Goal: Task Accomplishment & Management: Use online tool/utility

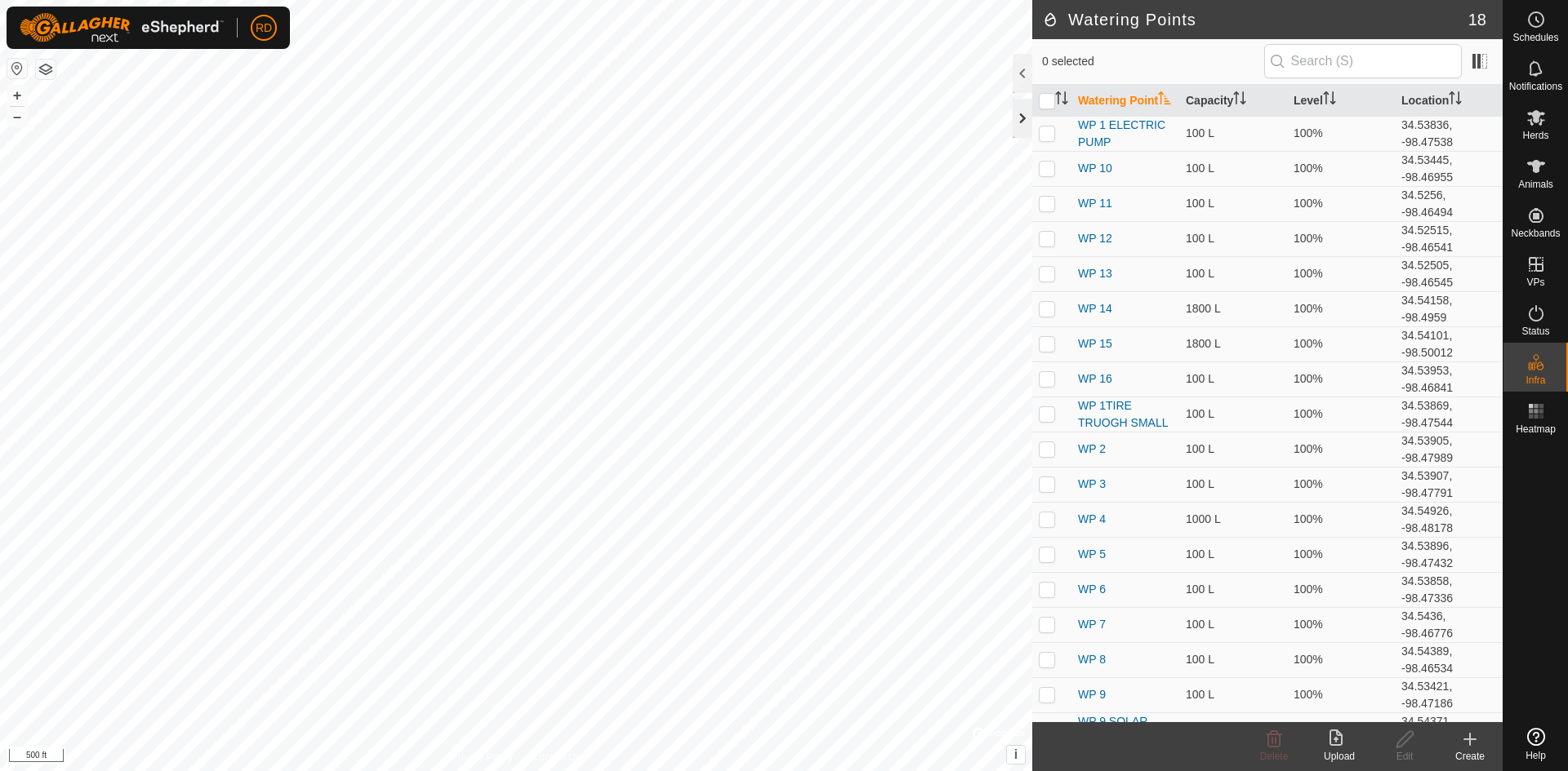
click at [1024, 117] on div at bounding box center [1022, 118] width 20 height 39
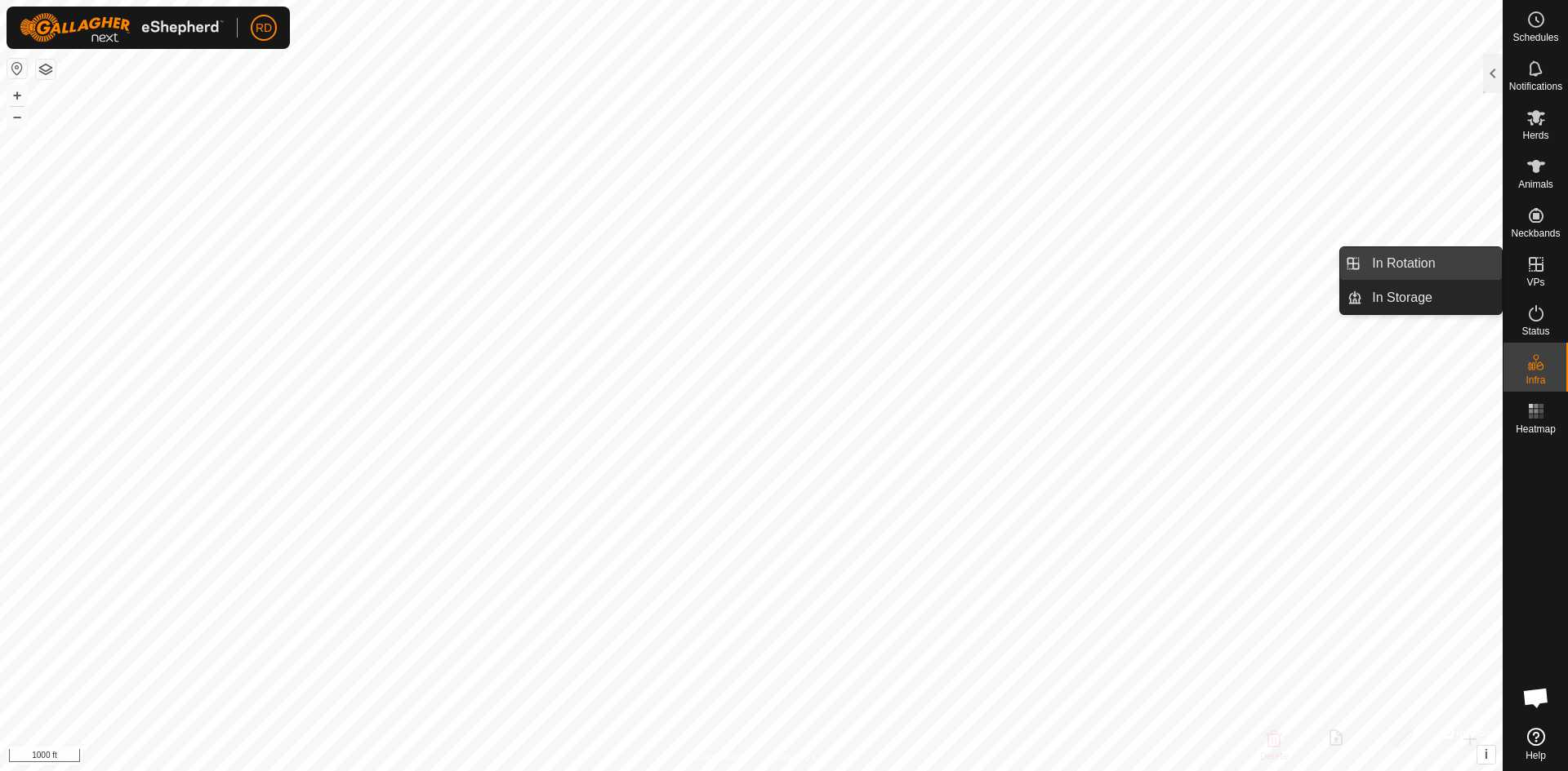
click at [1420, 267] on link "In Rotation" at bounding box center [1432, 263] width 140 height 33
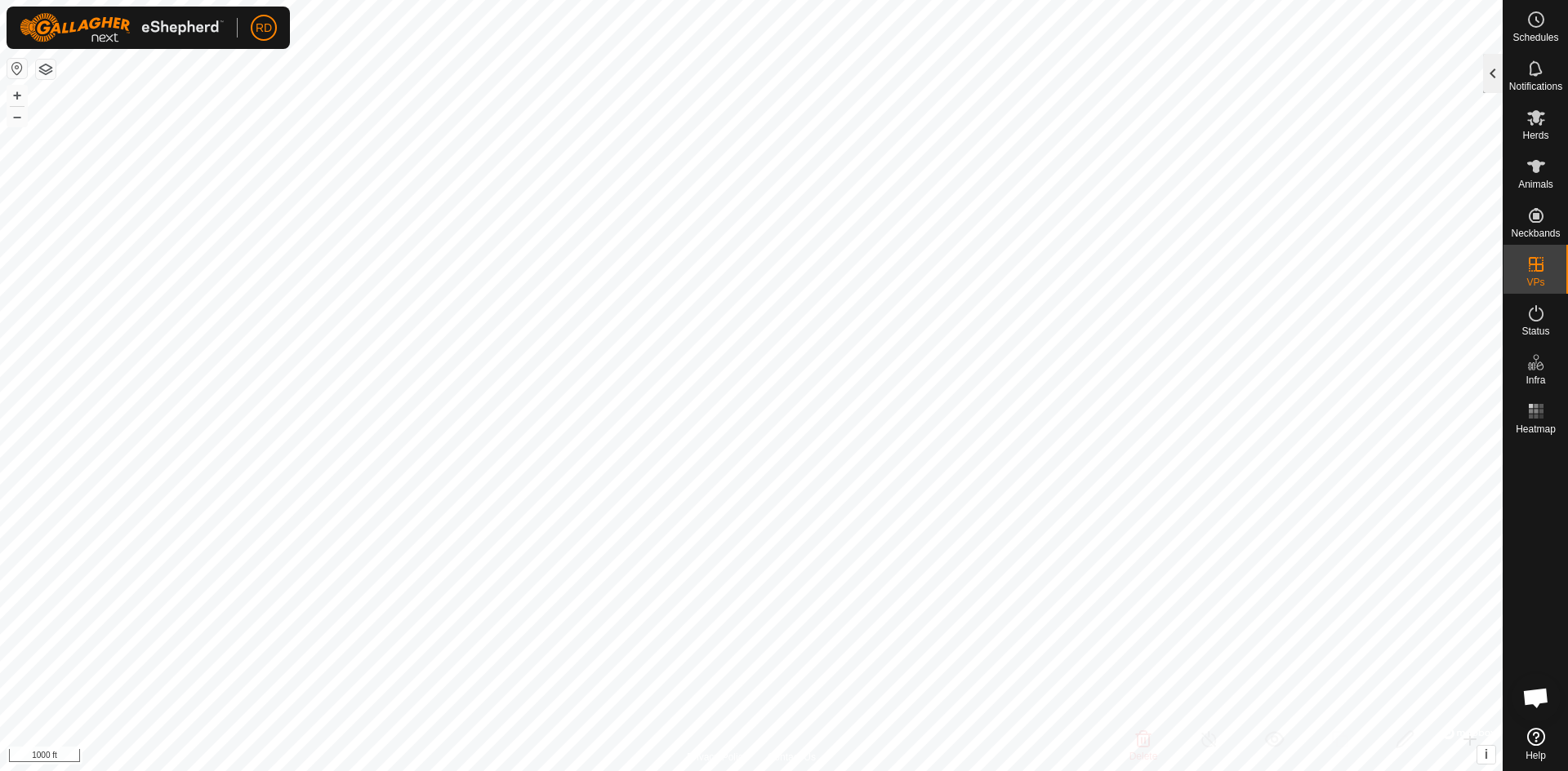
click at [1491, 78] on div at bounding box center [1492, 73] width 20 height 39
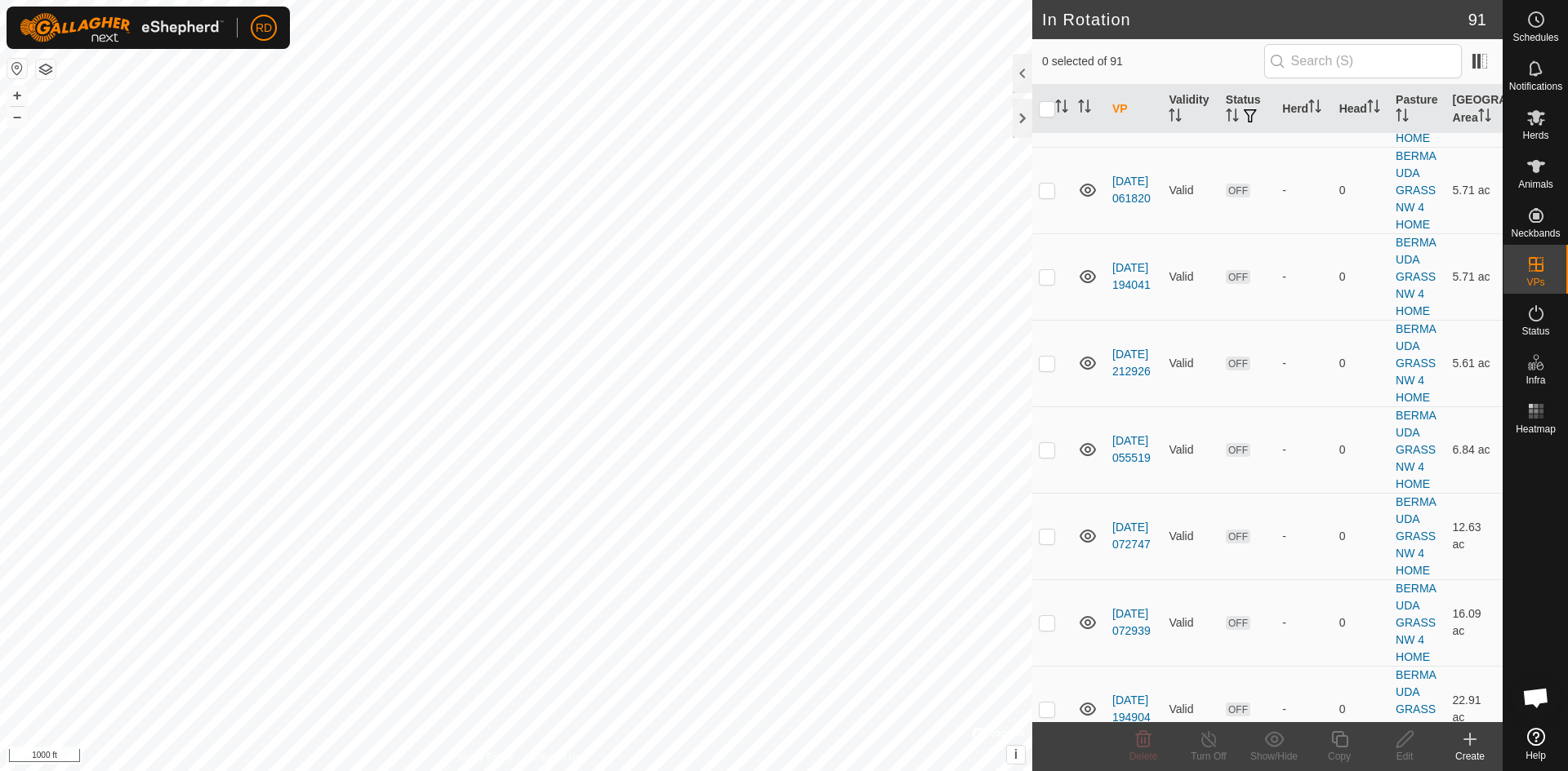
scroll to position [3730, 0]
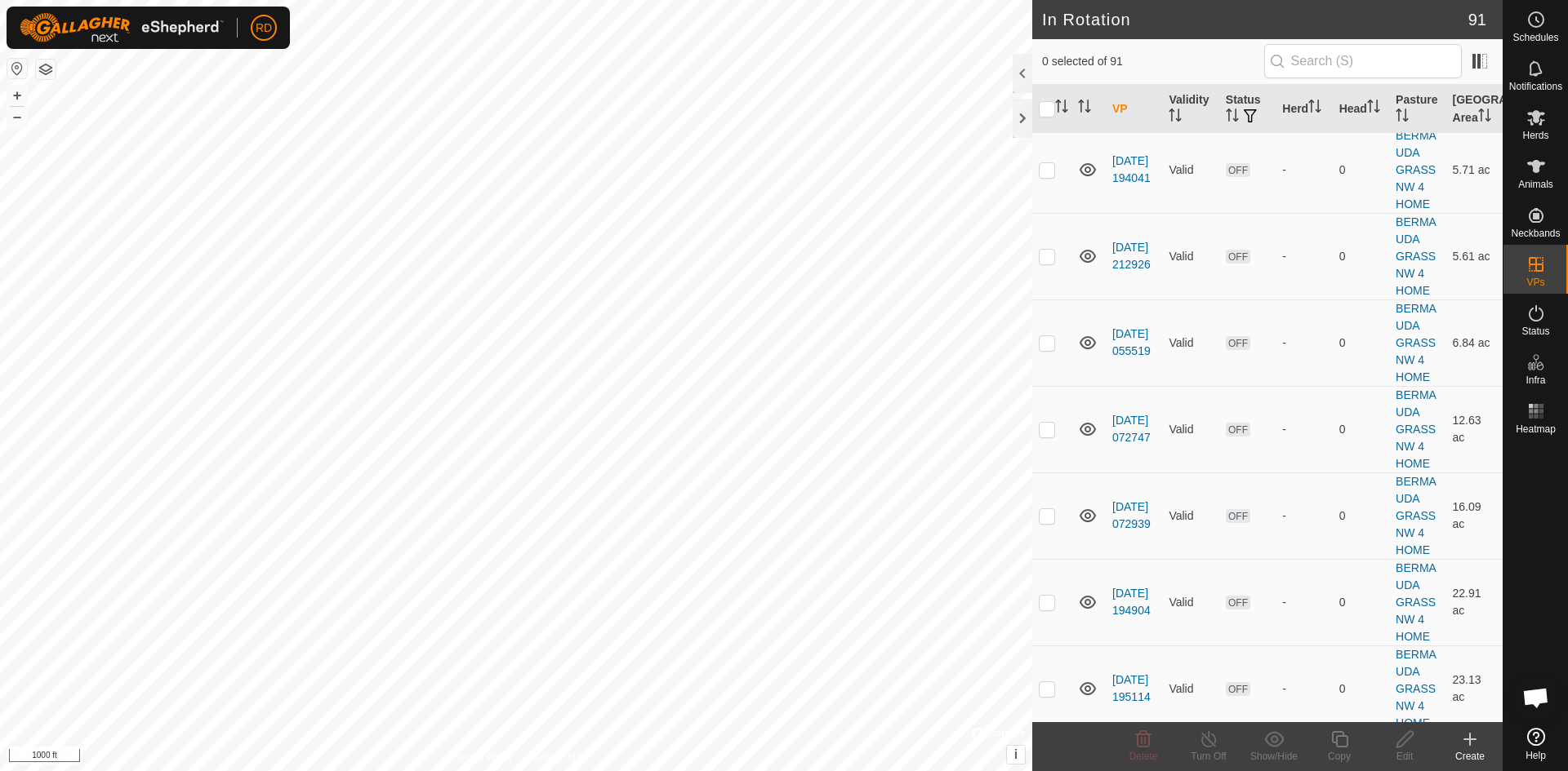
checkbox input "true"
click at [1335, 748] on icon at bounding box center [1340, 739] width 21 height 20
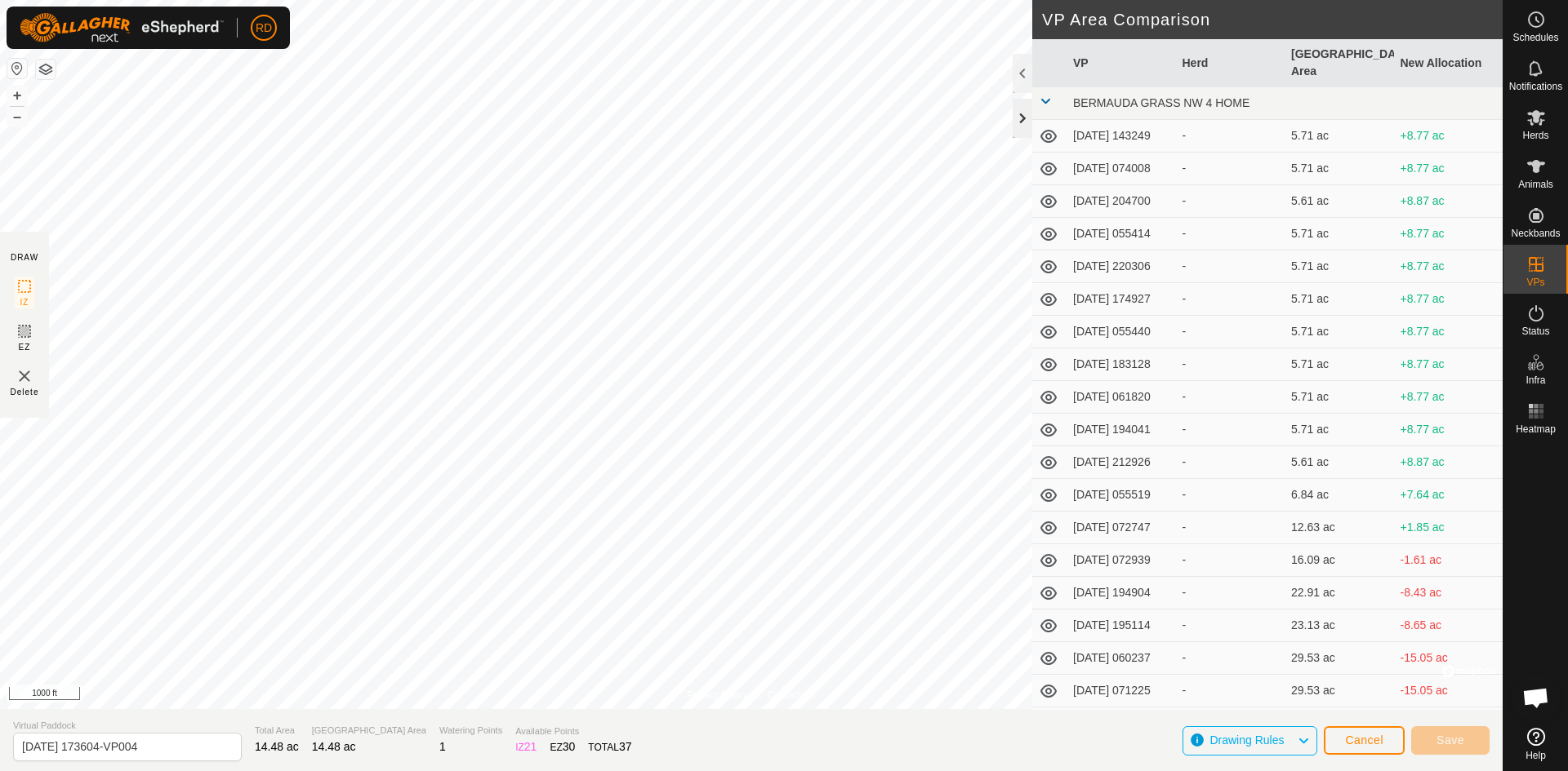
click at [1018, 112] on div at bounding box center [1022, 118] width 20 height 39
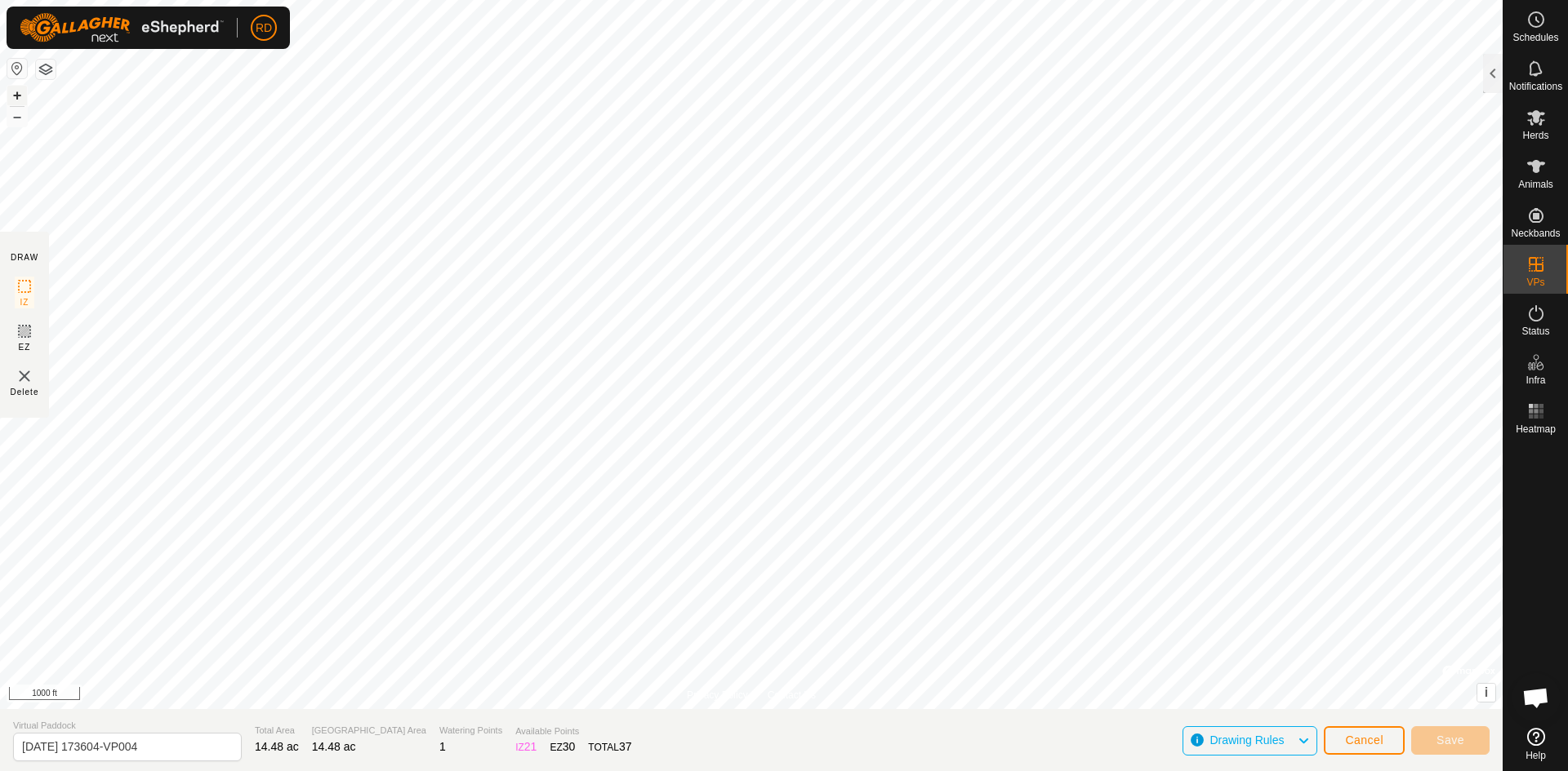
click at [22, 95] on button "+" at bounding box center [17, 95] width 20 height 20
click at [21, 95] on button "+" at bounding box center [17, 95] width 20 height 20
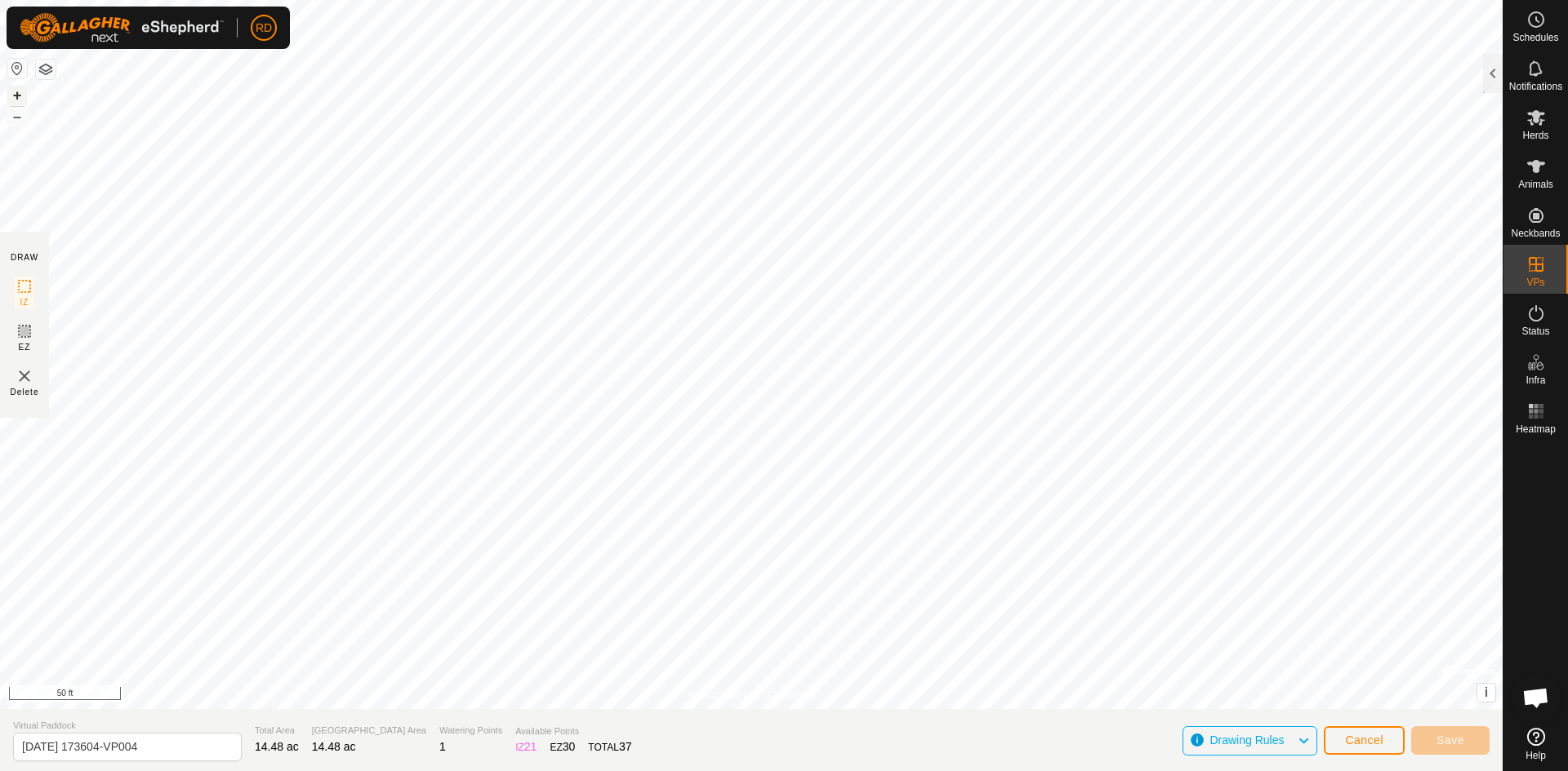
click at [21, 95] on button "+" at bounding box center [17, 95] width 20 height 20
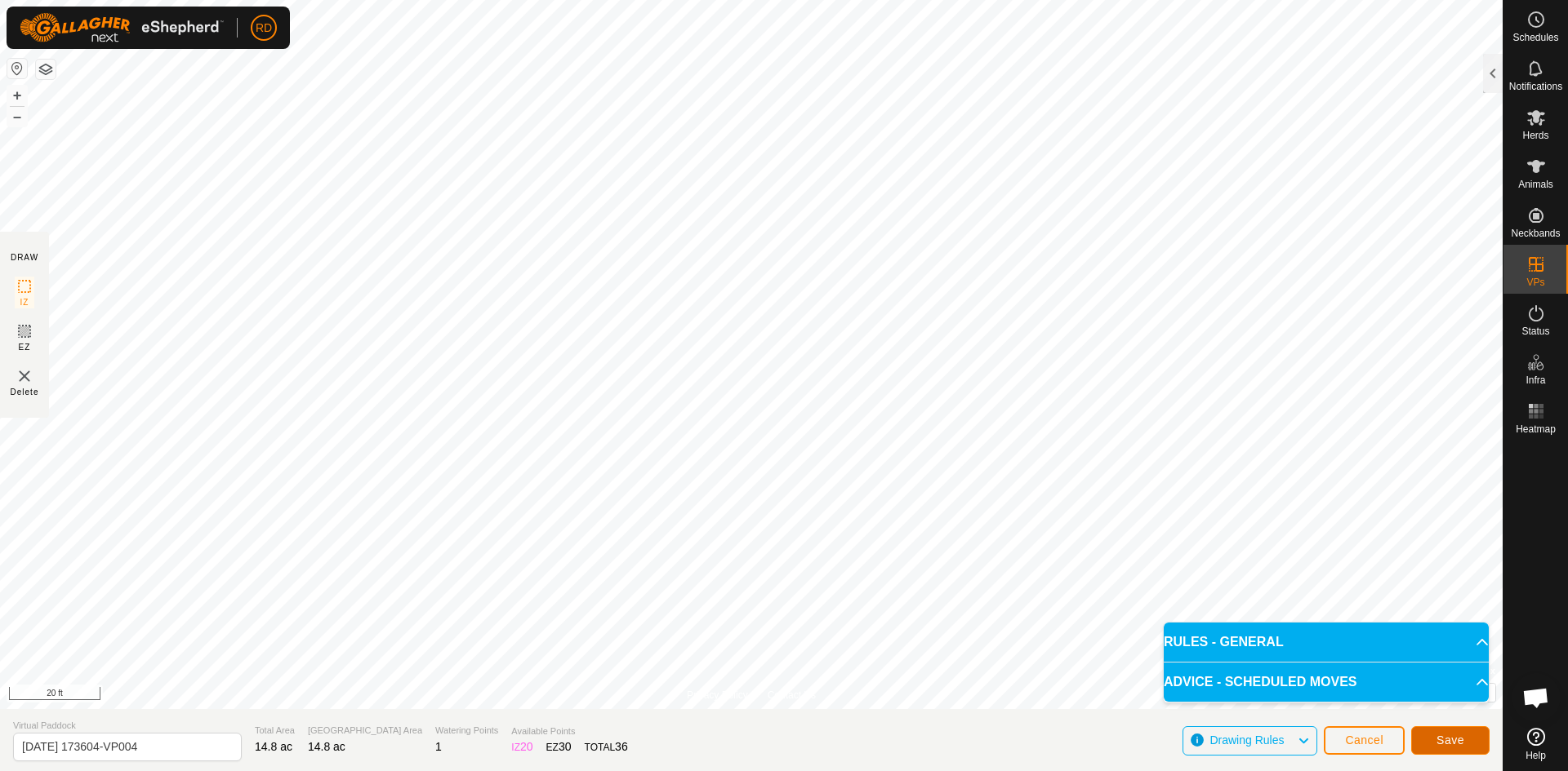
click at [1461, 741] on span "Save" at bounding box center [1451, 740] width 28 height 13
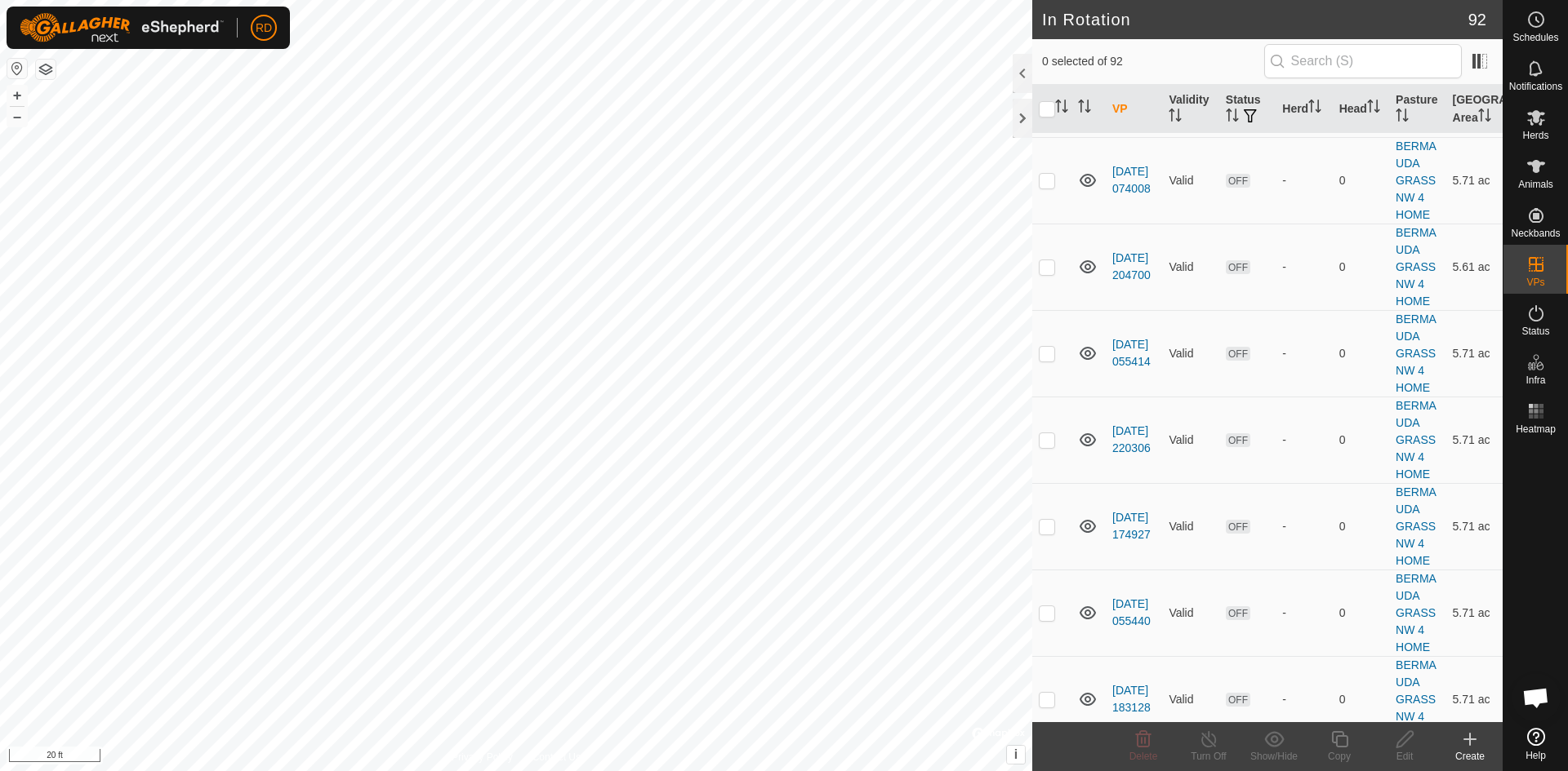
scroll to position [2935, 0]
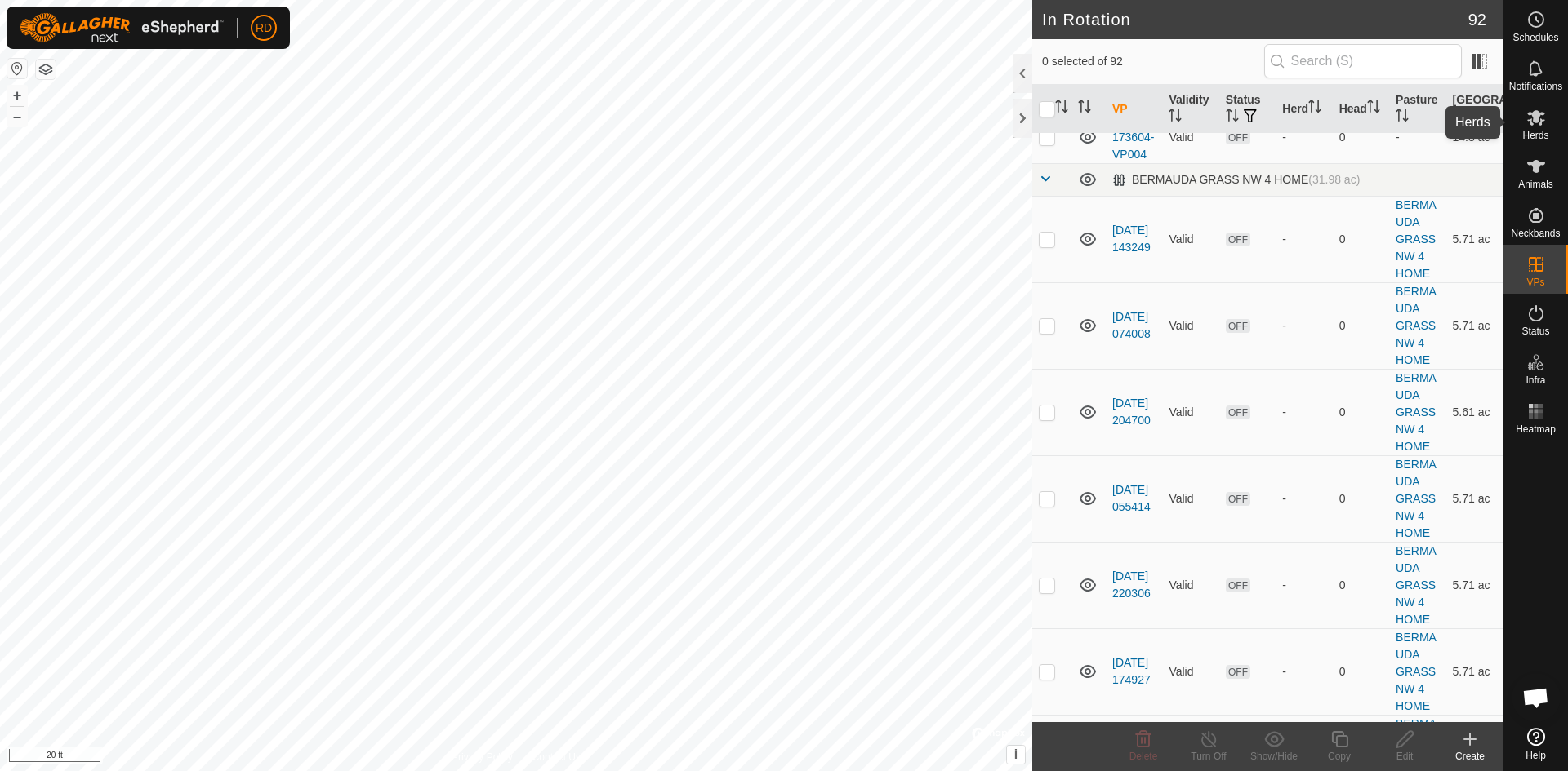
click at [1538, 127] on icon at bounding box center [1535, 117] width 20 height 20
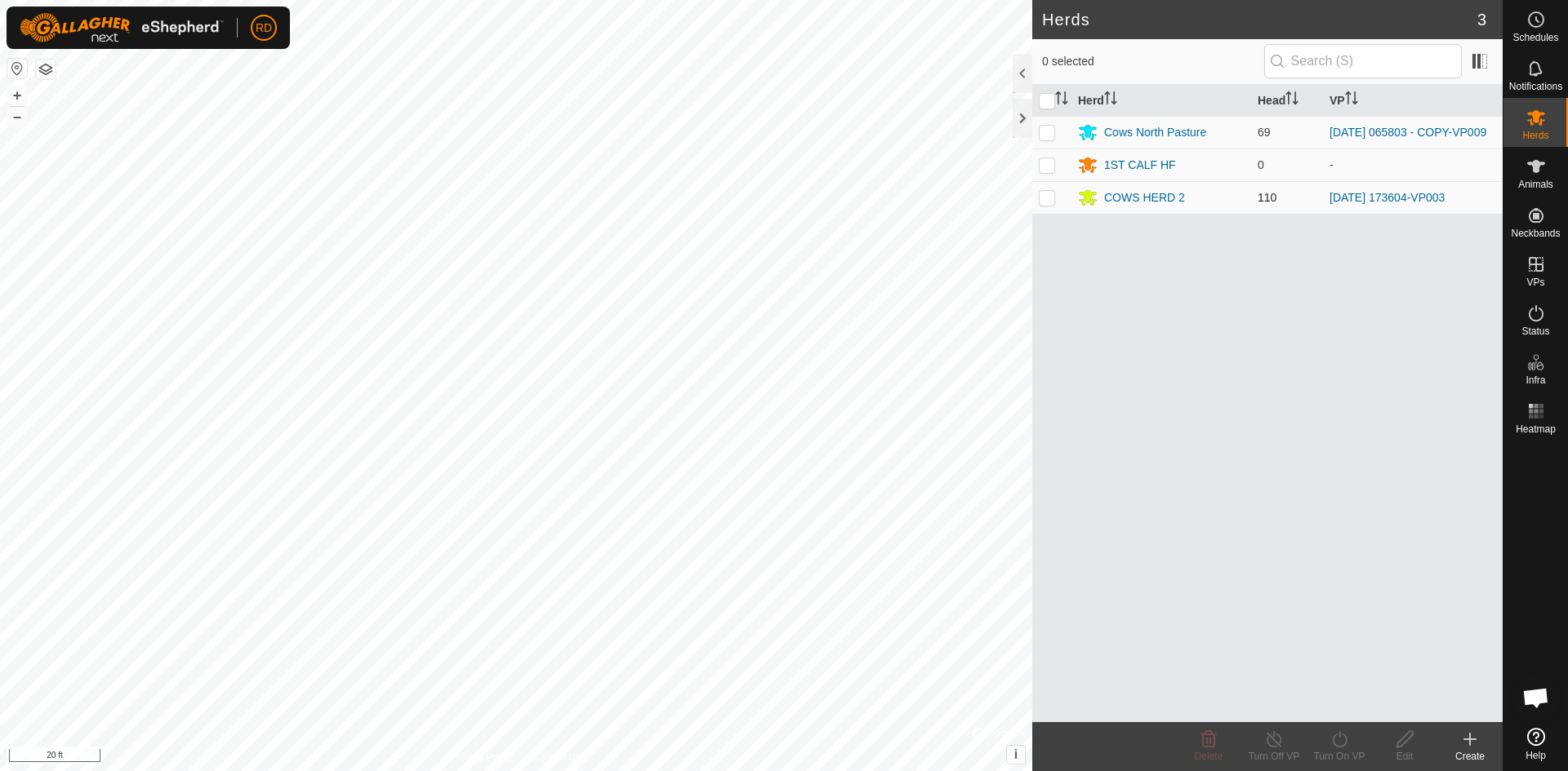
click at [1045, 197] on p-checkbox at bounding box center [1047, 197] width 16 height 13
checkbox input "true"
click at [1343, 752] on div "Turn On VP" at bounding box center [1340, 757] width 66 height 15
click at [1320, 702] on link "Now" at bounding box center [1389, 703] width 162 height 33
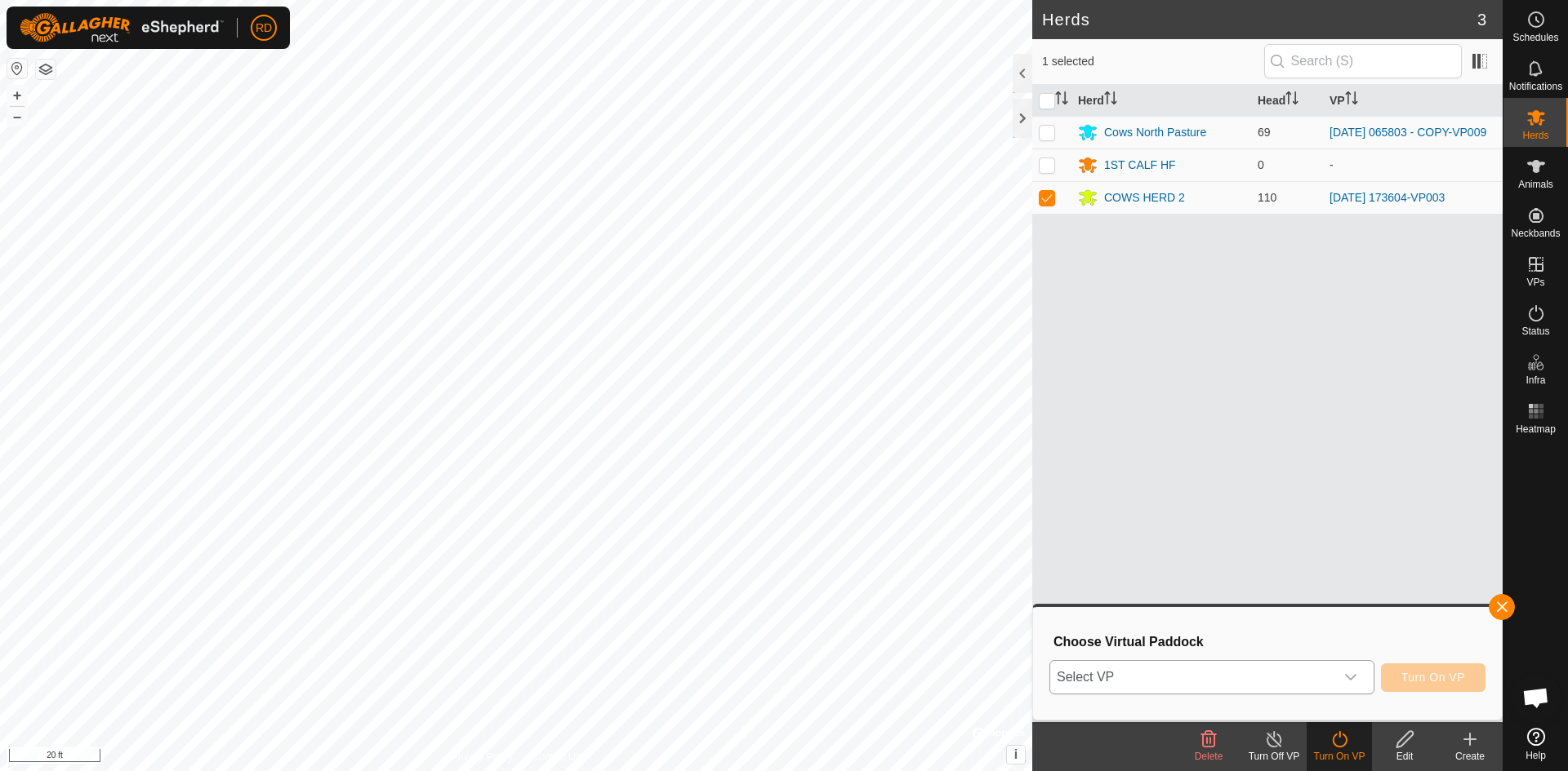
click at [1352, 676] on icon "dropdown trigger" at bounding box center [1351, 677] width 13 height 13
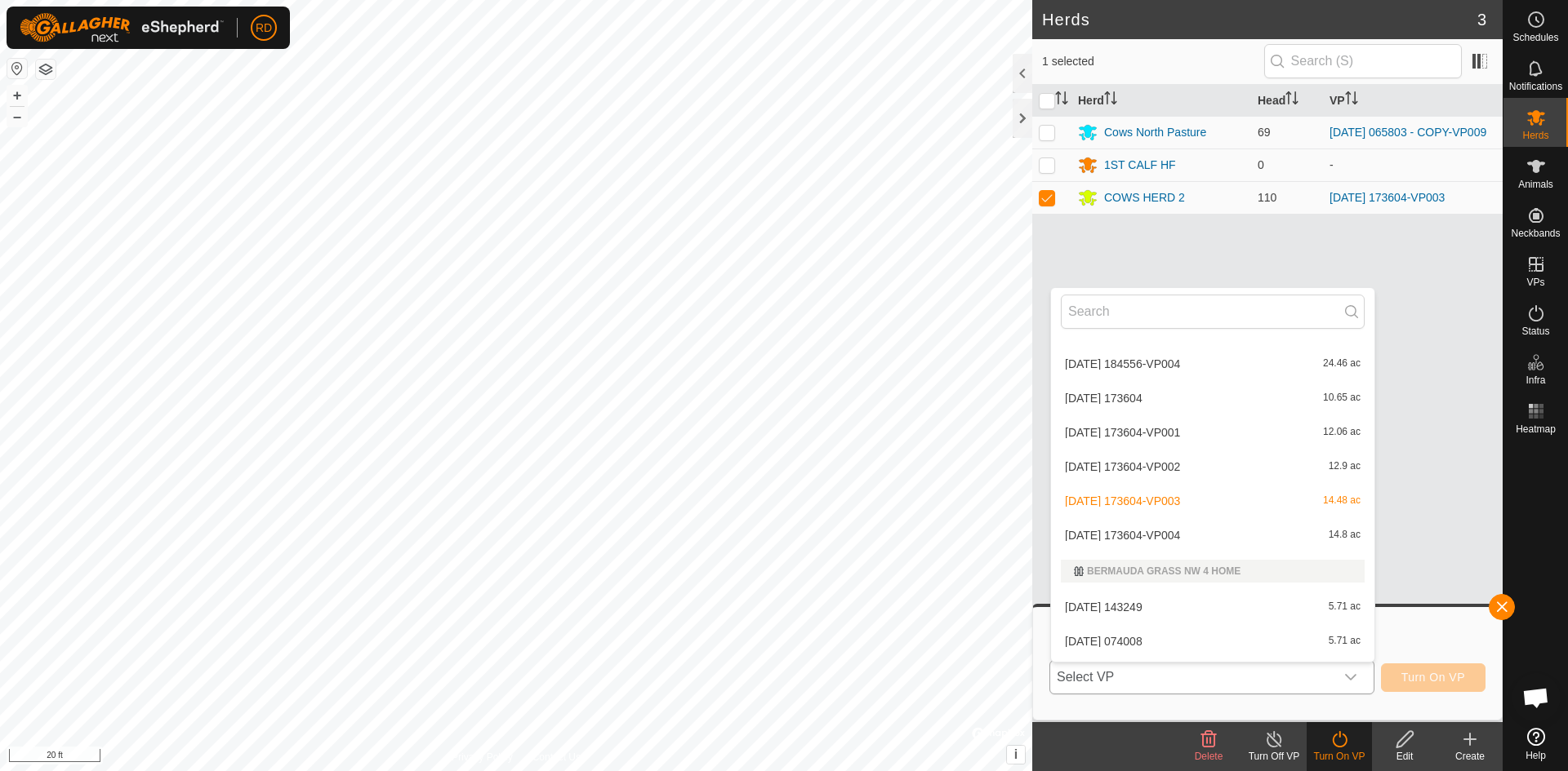
scroll to position [2024, 0]
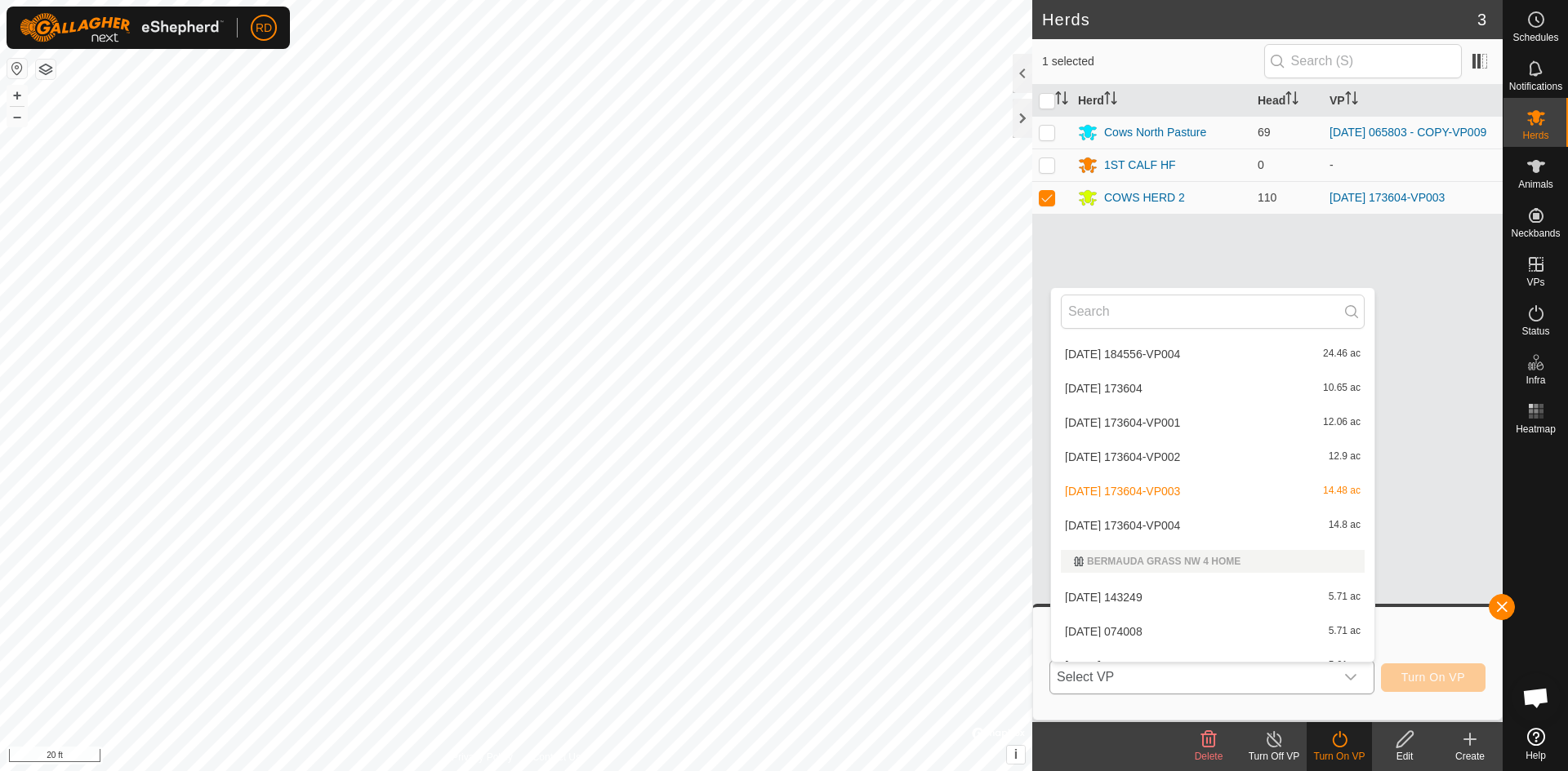
click at [1171, 525] on li "[DATE] 173604-VP004 14.8 ac" at bounding box center [1213, 525] width 323 height 33
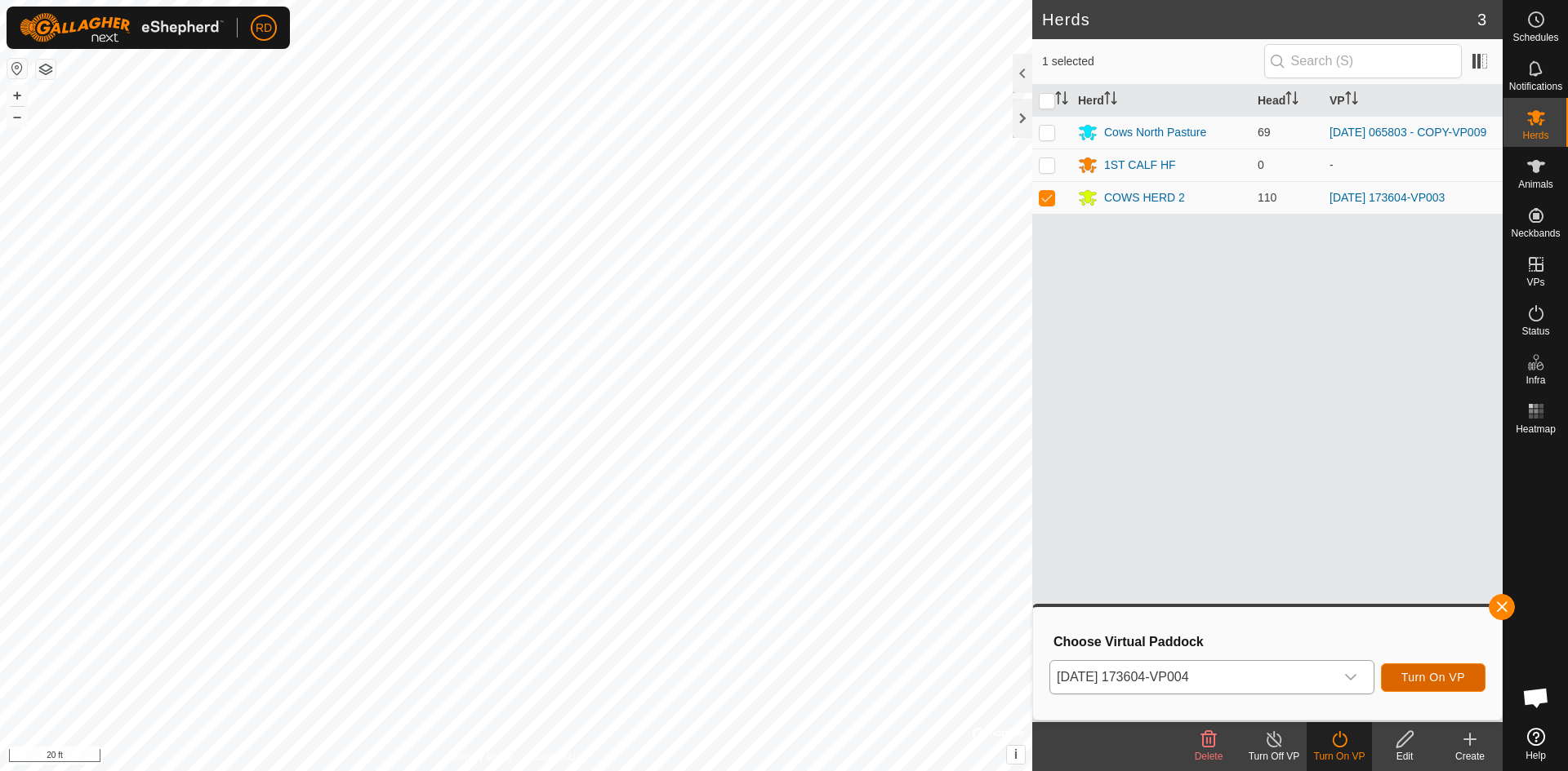
click at [1438, 684] on span "Turn On VP" at bounding box center [1434, 677] width 64 height 13
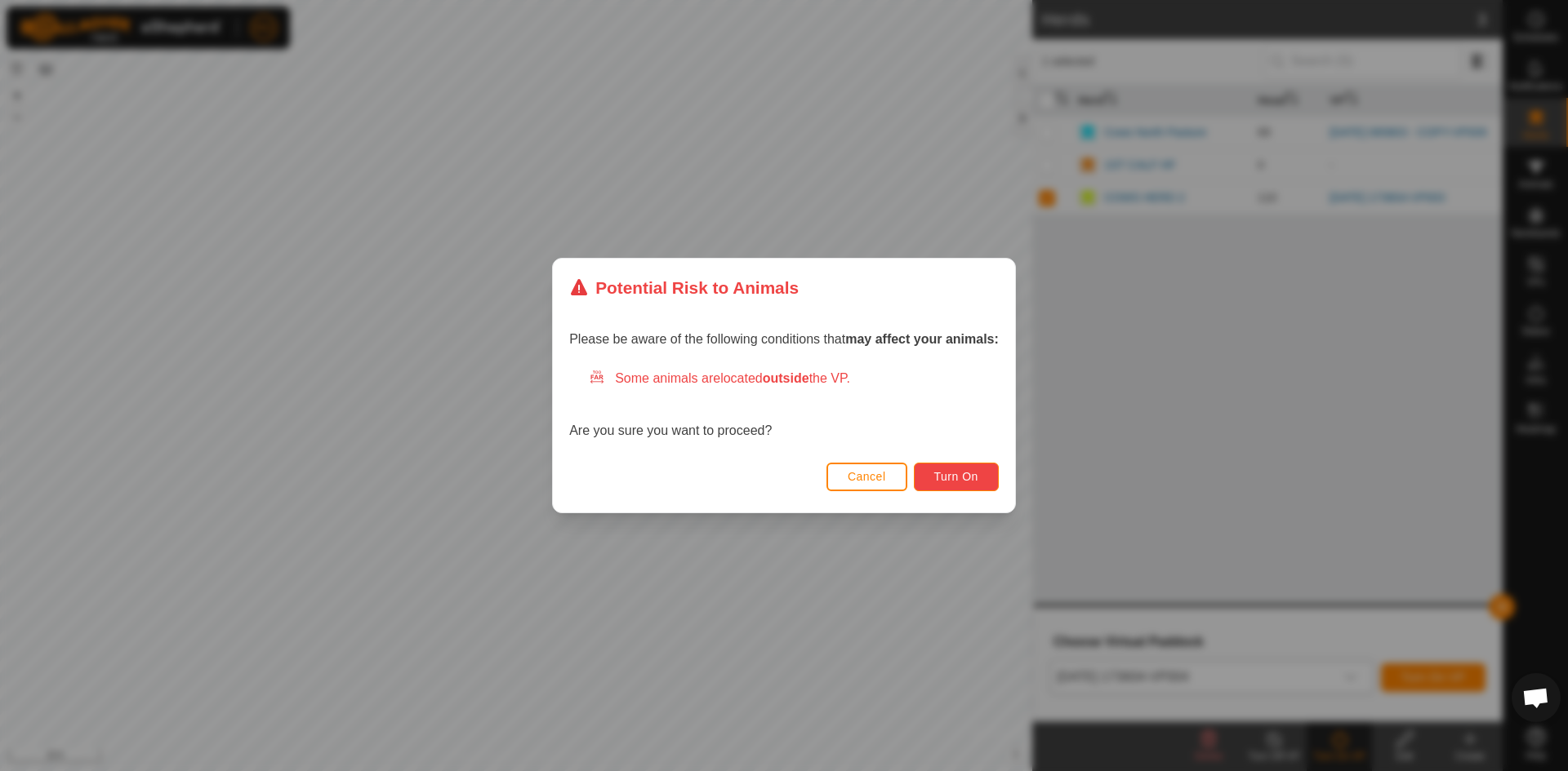
click at [966, 481] on span "Turn On" at bounding box center [955, 477] width 44 height 13
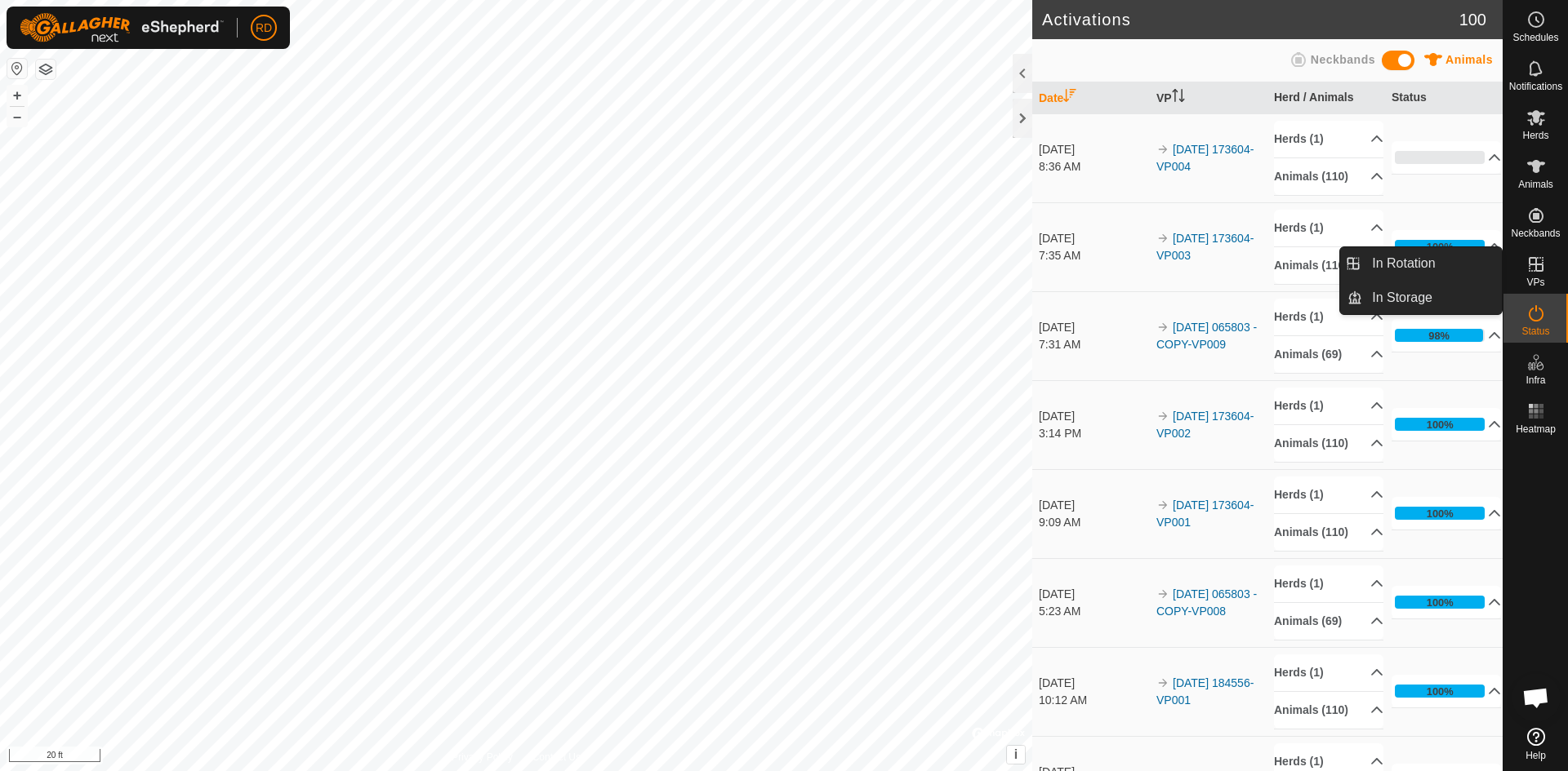
click at [1529, 267] on icon at bounding box center [1535, 264] width 20 height 20
click at [1419, 260] on link "In Rotation" at bounding box center [1432, 263] width 140 height 33
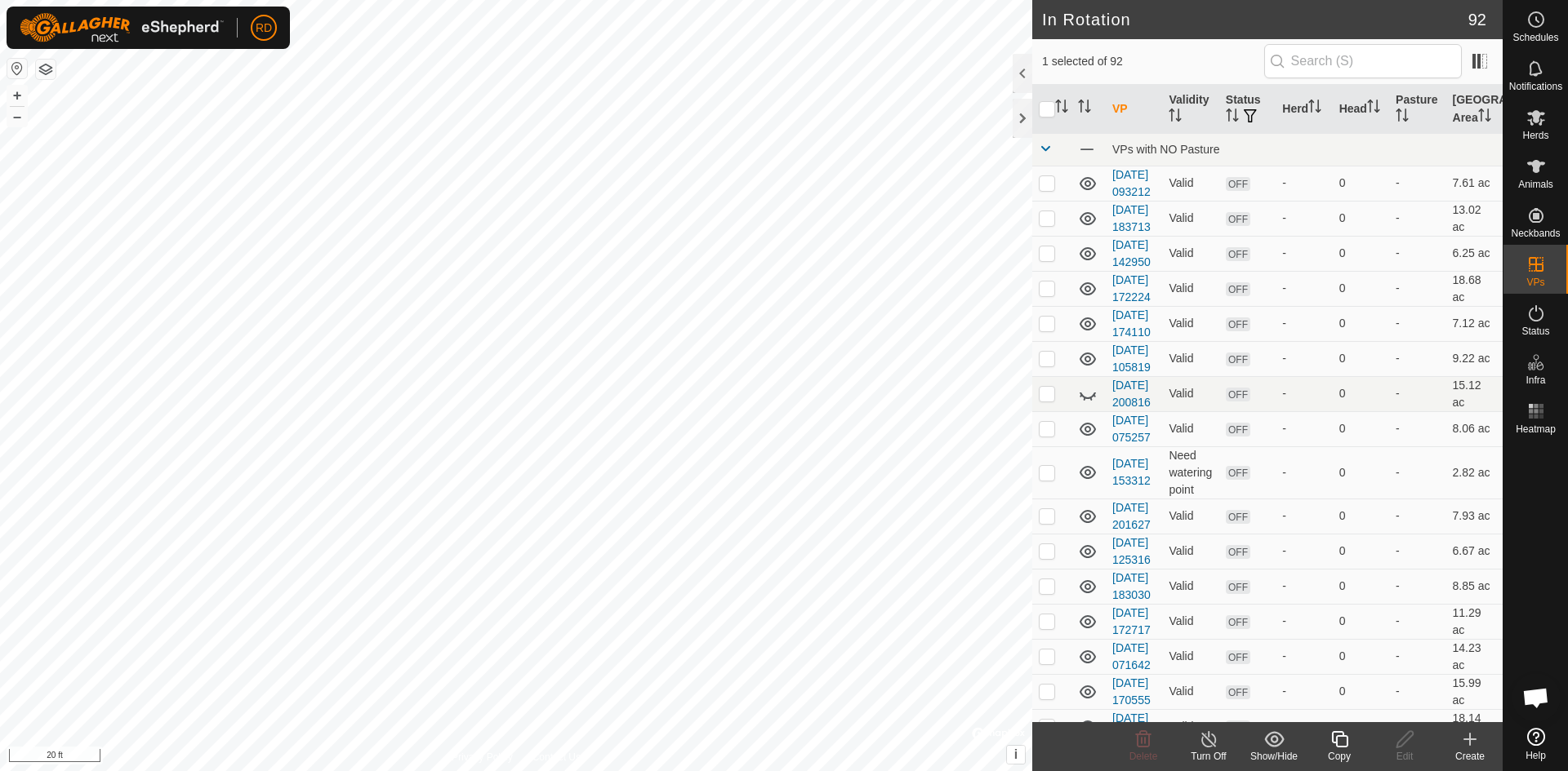
drag, startPoint x: 1494, startPoint y: 115, endPoint x: 1498, endPoint y: 161, distance: 46.2
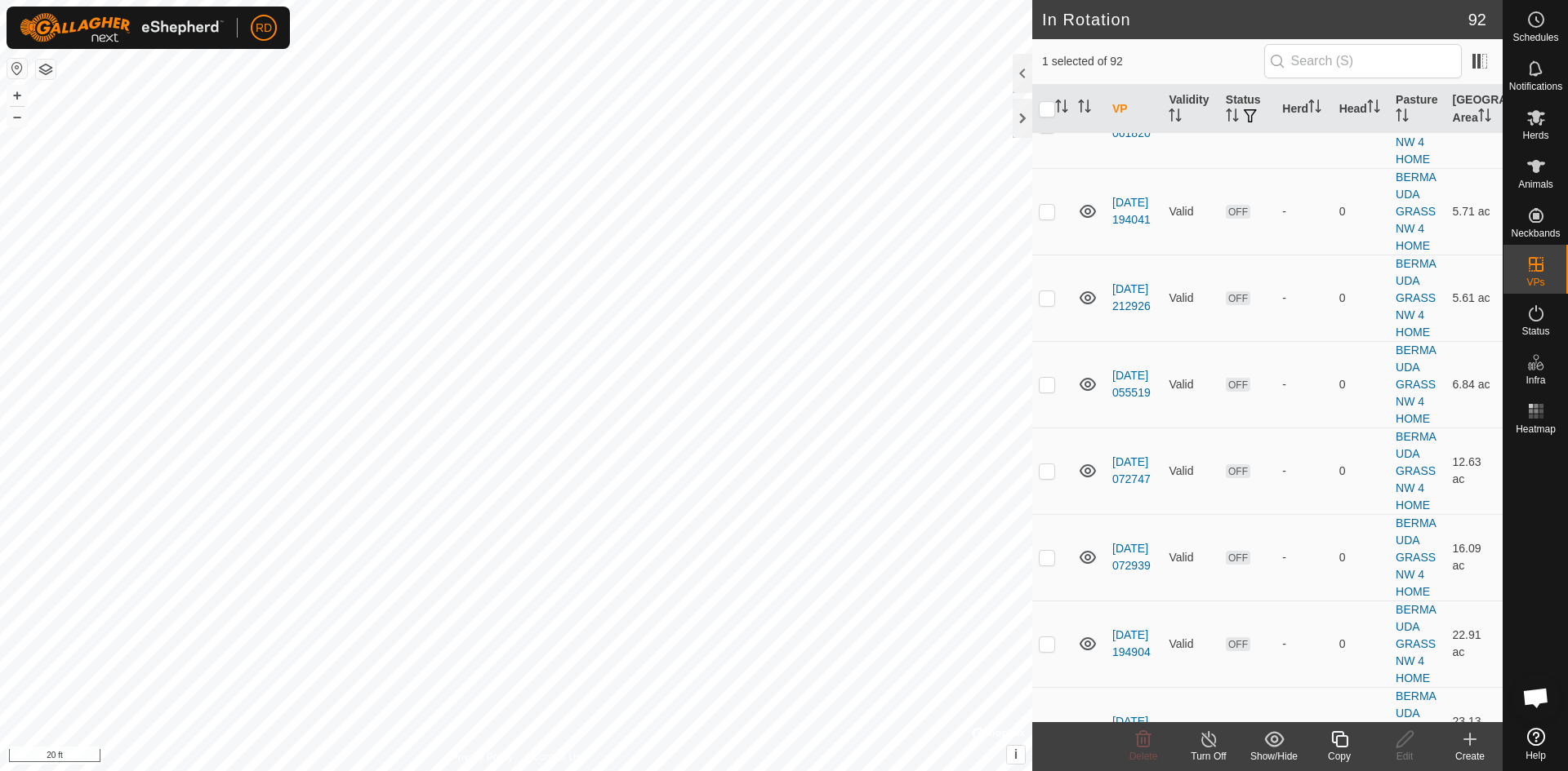
scroll to position [3822, 0]
checkbox input "false"
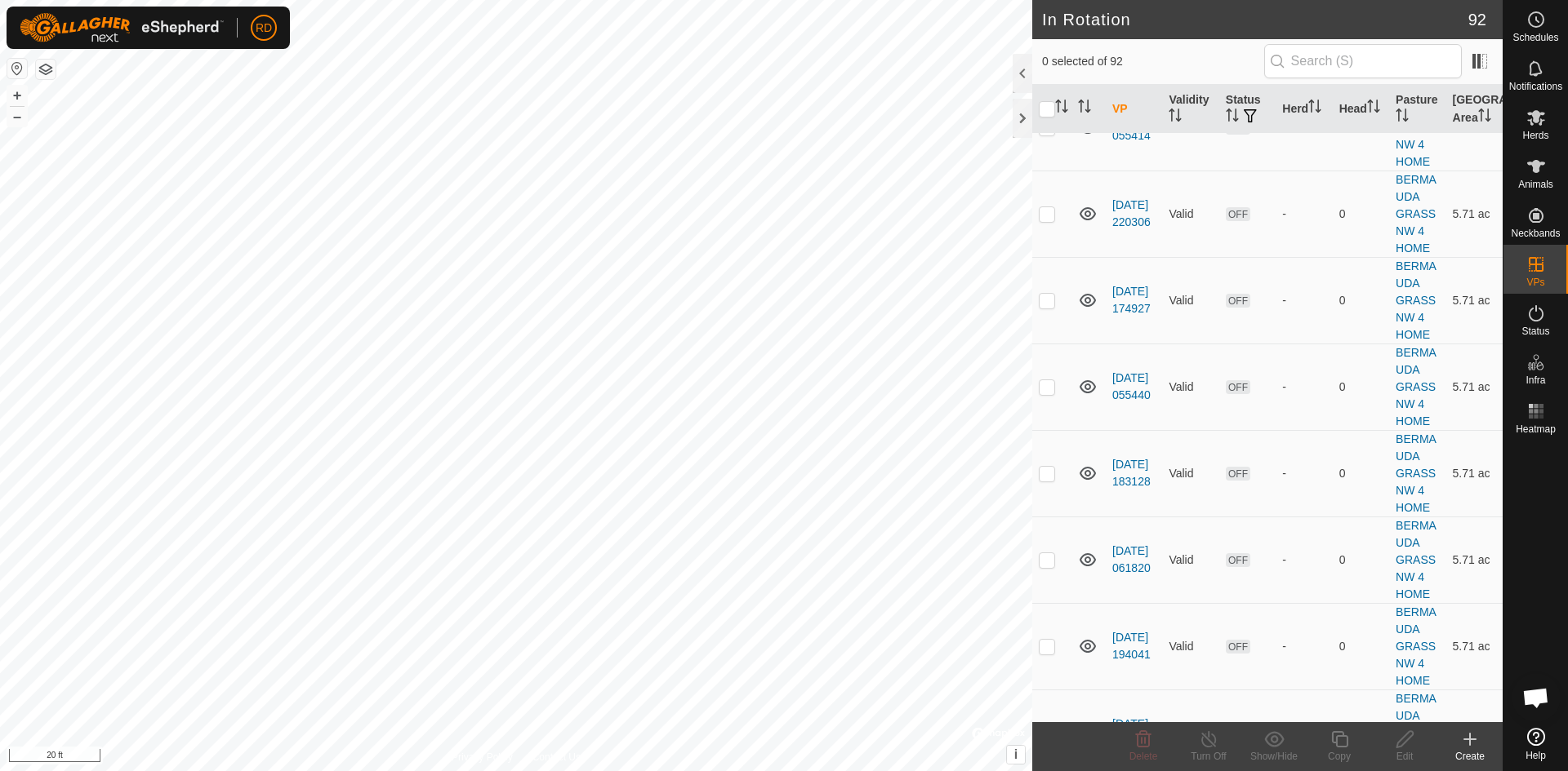
checkbox input "true"
click at [576, 0] on html "RD Schedules Notifications Herds Animals Neckbands VPs Status Infra Heatmap Hel…" at bounding box center [784, 385] width 1568 height 771
click at [1094, 206] on div "In Rotation 92 1 selected of 92 VP Validity Status Herd Head Pasture Grazing Ar…" at bounding box center [751, 385] width 1502 height 771
click at [11, 115] on button "–" at bounding box center [17, 116] width 20 height 20
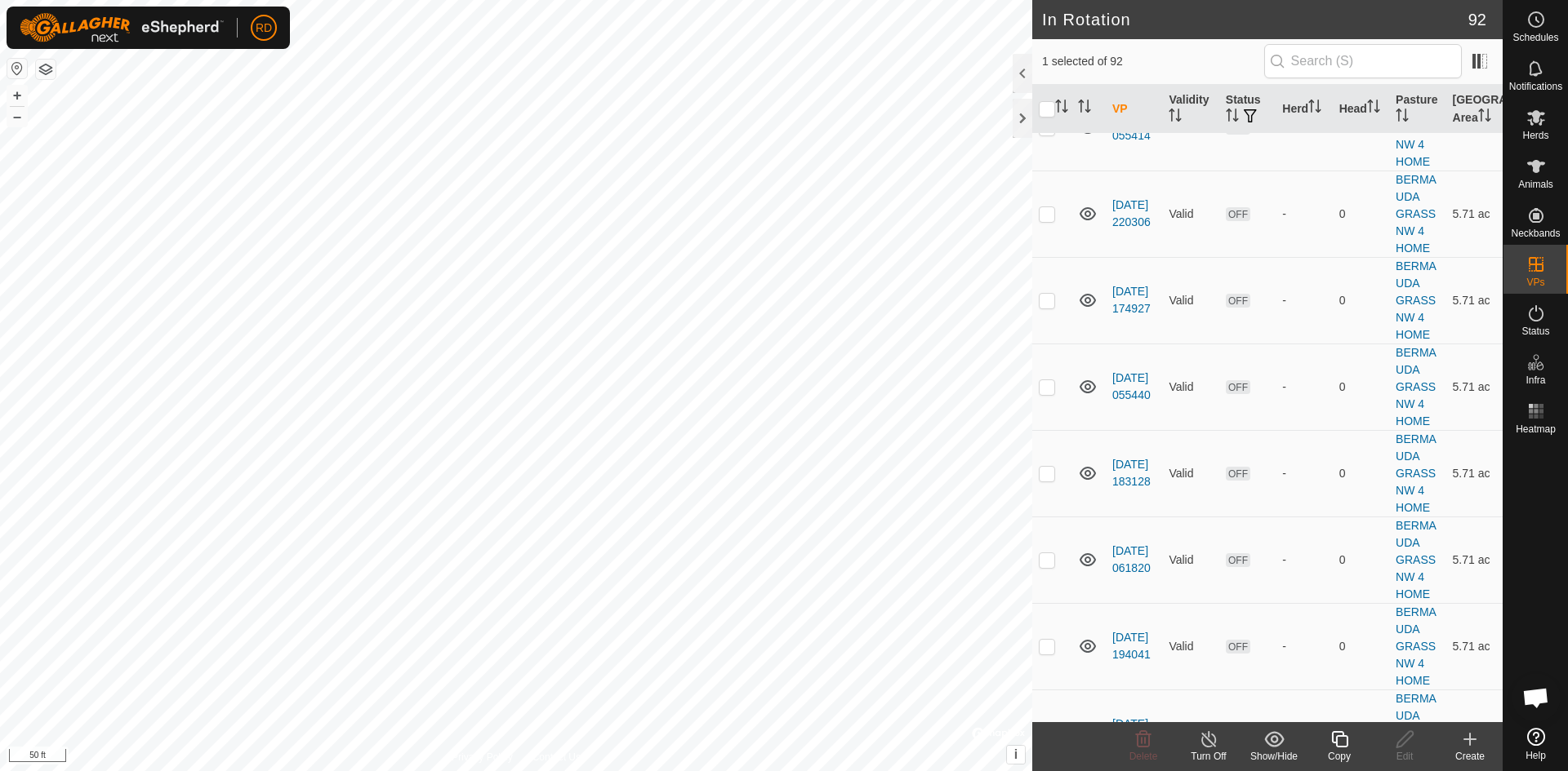
click at [1199, 345] on div "In Rotation 92 1 selected of 92 VP Validity Status Herd Head Pasture Grazing Ar…" at bounding box center [751, 385] width 1502 height 771
click at [1123, 362] on div "In Rotation 92 1 selected of 92 VP Validity Status Herd Head Pasture Grazing Ar…" at bounding box center [751, 385] width 1502 height 771
click at [1061, 366] on div "In Rotation 92 1 selected of 92 VP Validity Status Herd Head Pasture Grazing Ar…" at bounding box center [751, 385] width 1502 height 771
click at [1037, 390] on div "In Rotation 92 1 selected of 92 VP Validity Status Herd Head Pasture Grazing Ar…" at bounding box center [751, 385] width 1502 height 771
click at [1073, 422] on div "In Rotation 92 1 selected of 92 VP Validity Status Herd Head Pasture Grazing Ar…" at bounding box center [751, 385] width 1502 height 771
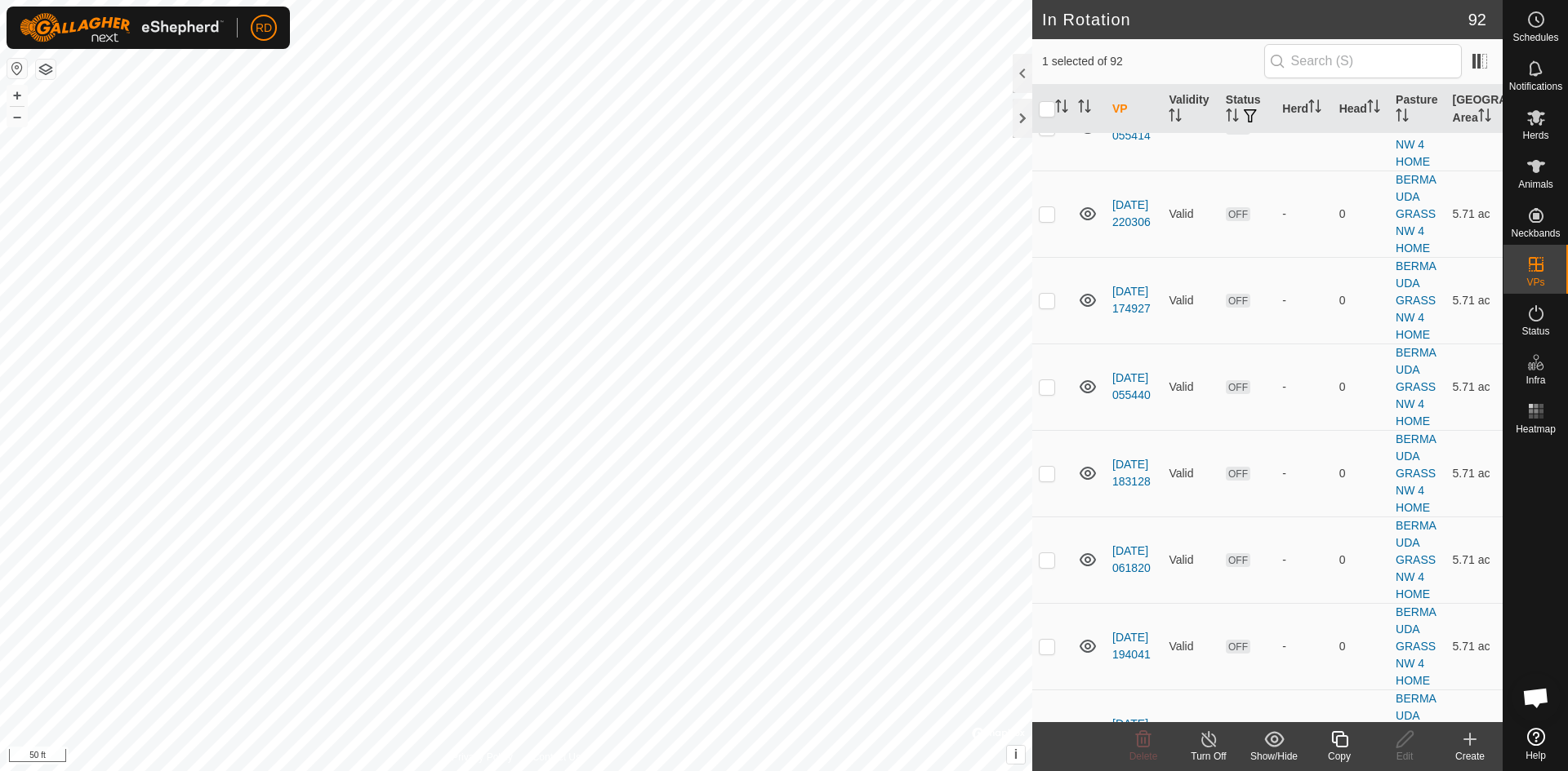
click at [1047, 360] on div "In Rotation 92 1 selected of 92 VP Validity Status Herd Head Pasture Grazing Ar…" at bounding box center [751, 385] width 1502 height 771
click at [1088, 451] on div "In Rotation 92 1 selected of 92 VP Validity Status Herd Head Pasture Grazing Ar…" at bounding box center [751, 385] width 1502 height 771
click at [1333, 744] on icon at bounding box center [1340, 739] width 21 height 20
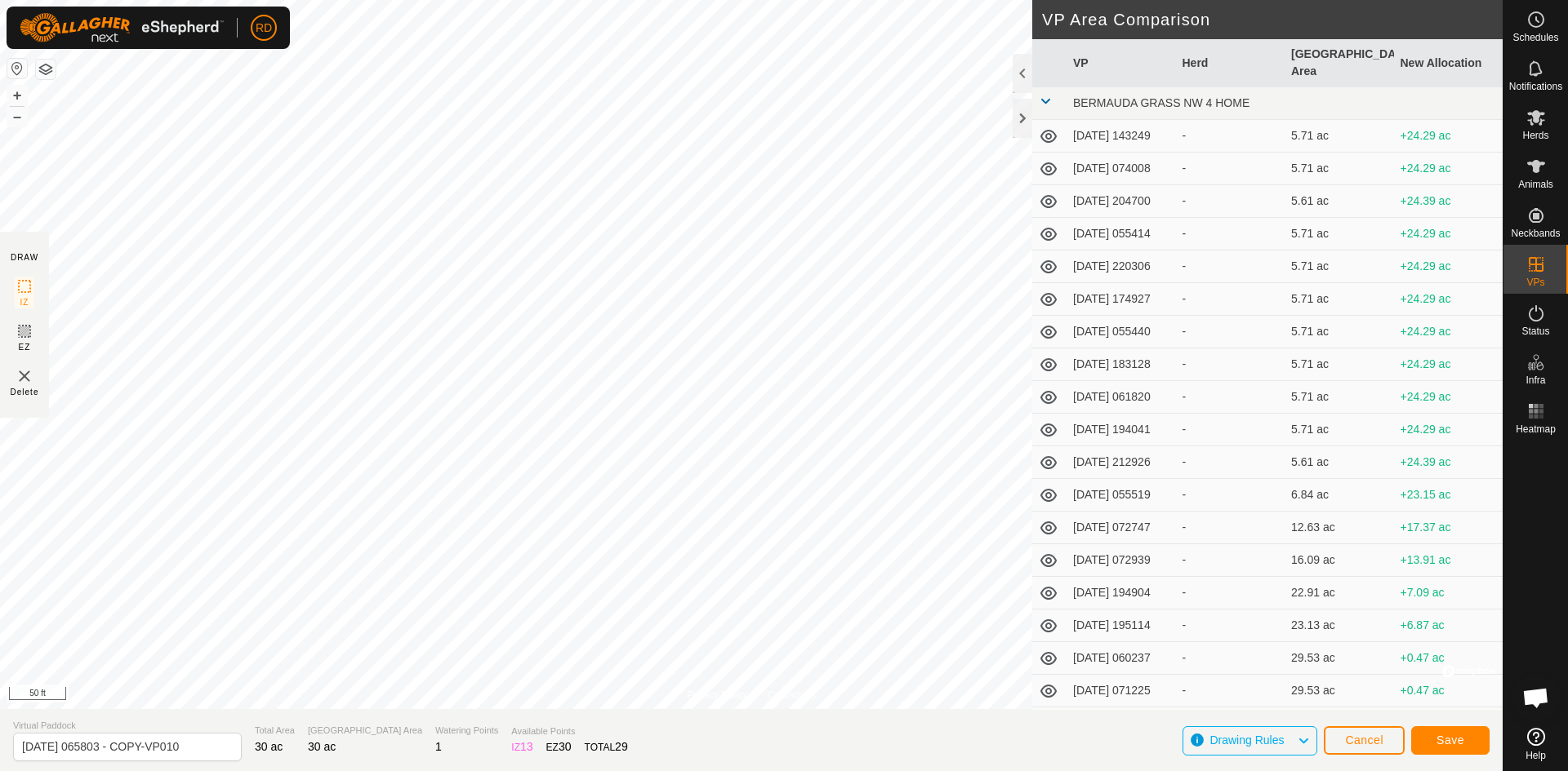
click at [1049, 0] on html "RD Schedules Notifications Herds Animals Neckbands VPs Status Infra Heatmap Hel…" at bounding box center [784, 385] width 1568 height 771
click at [122, 0] on html "RD Schedules Notifications Herds Animals Neckbands VPs Status Infra Heatmap Hel…" at bounding box center [784, 385] width 1568 height 771
click at [1468, 739] on button "Save" at bounding box center [1450, 741] width 78 height 28
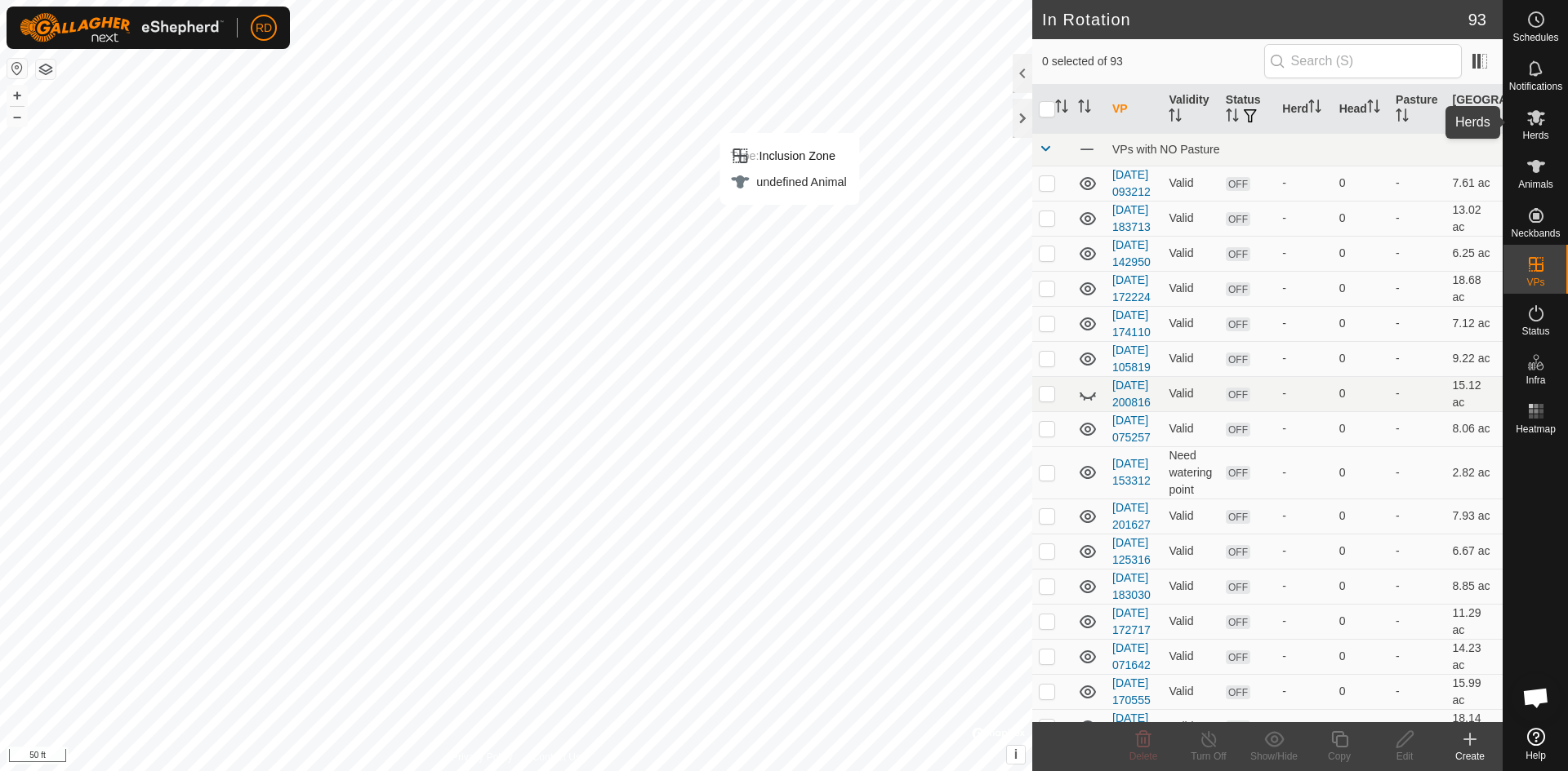
click at [1545, 112] on icon at bounding box center [1535, 117] width 20 height 20
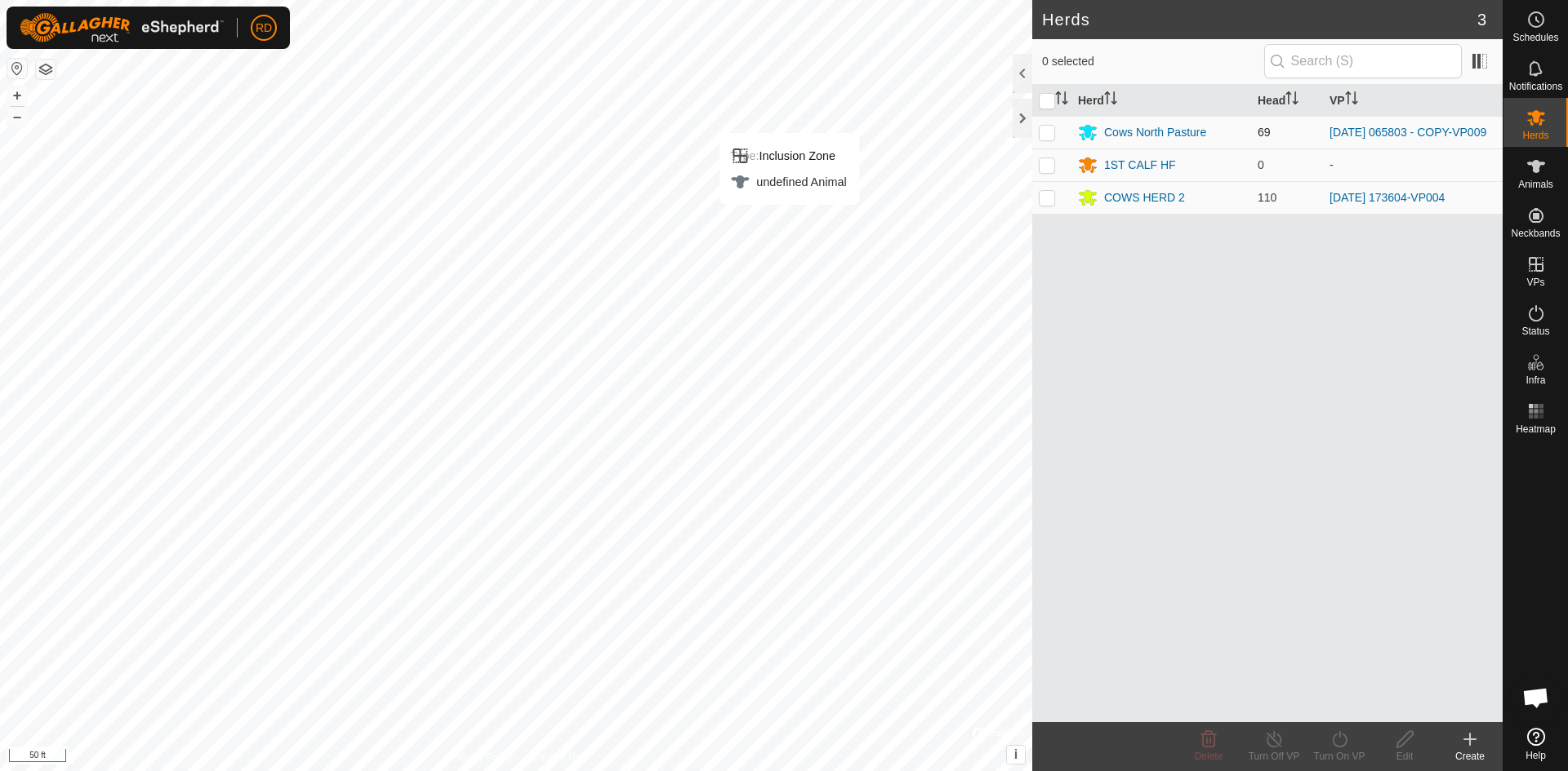
click at [1044, 131] on p-checkbox at bounding box center [1047, 132] width 16 height 13
checkbox input "true"
click at [1337, 742] on icon at bounding box center [1340, 739] width 21 height 20
click at [1331, 709] on link "Now" at bounding box center [1389, 703] width 162 height 33
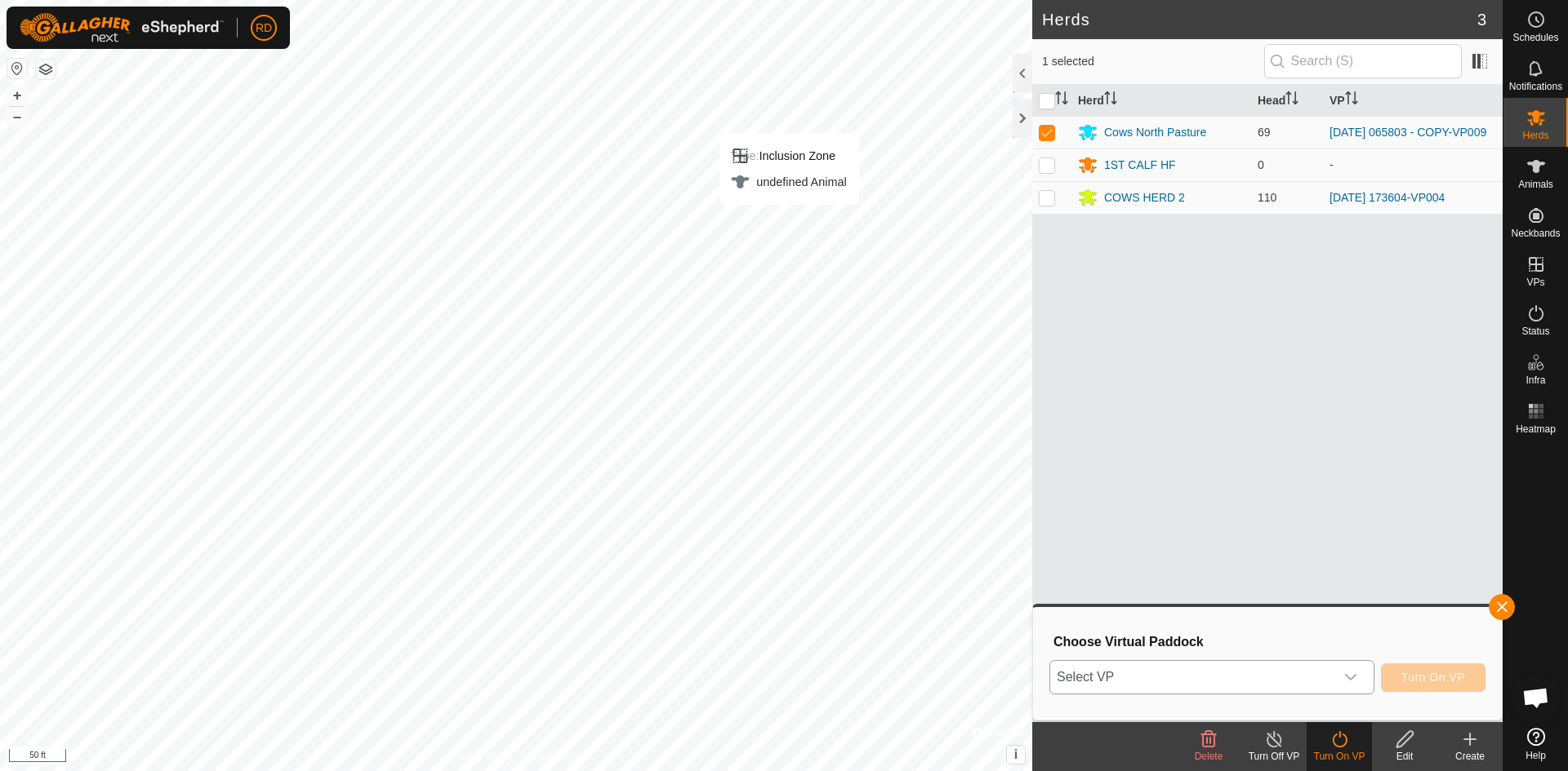
click at [1348, 682] on icon "dropdown trigger" at bounding box center [1351, 677] width 13 height 13
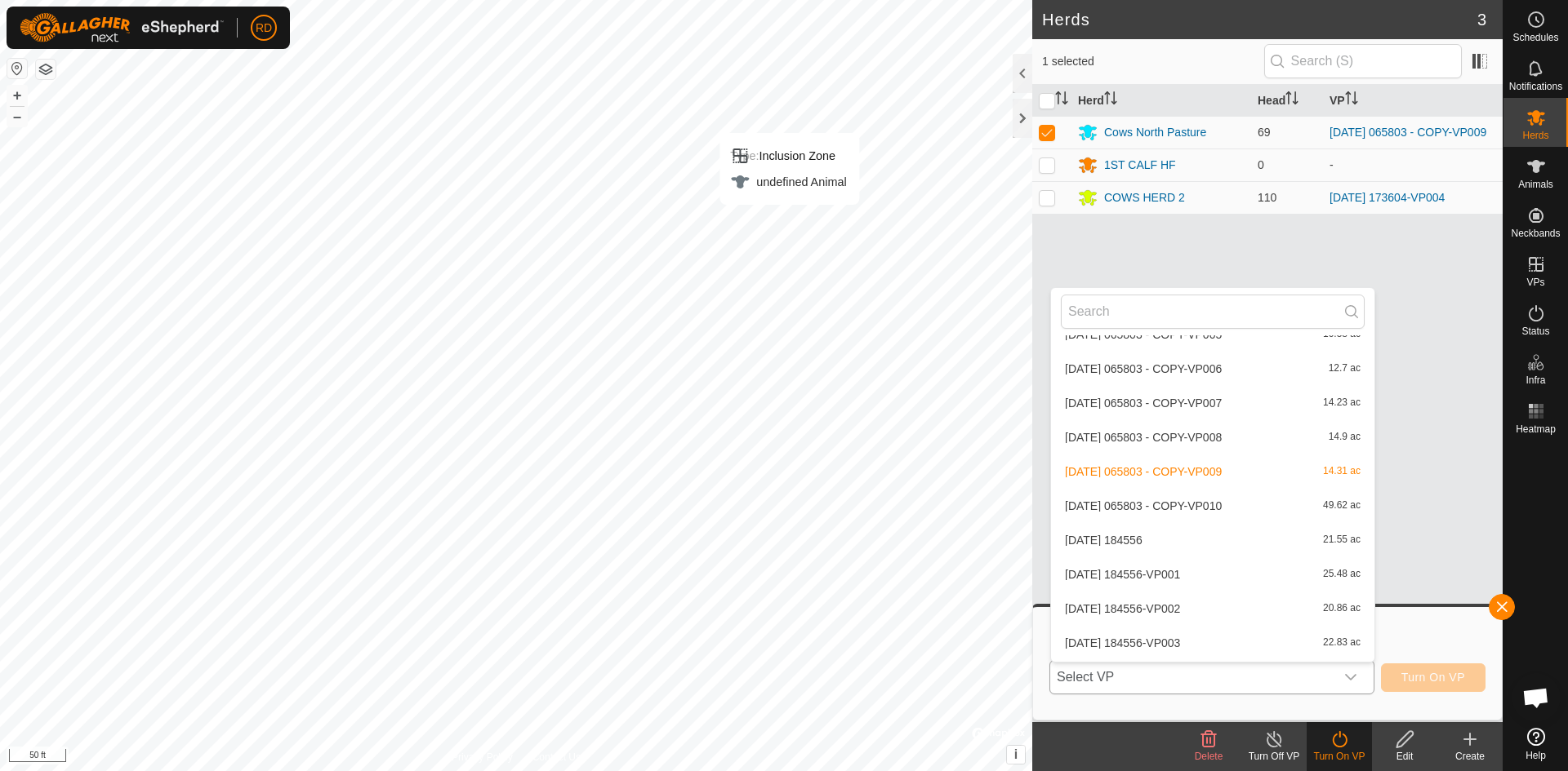
scroll to position [1652, 0]
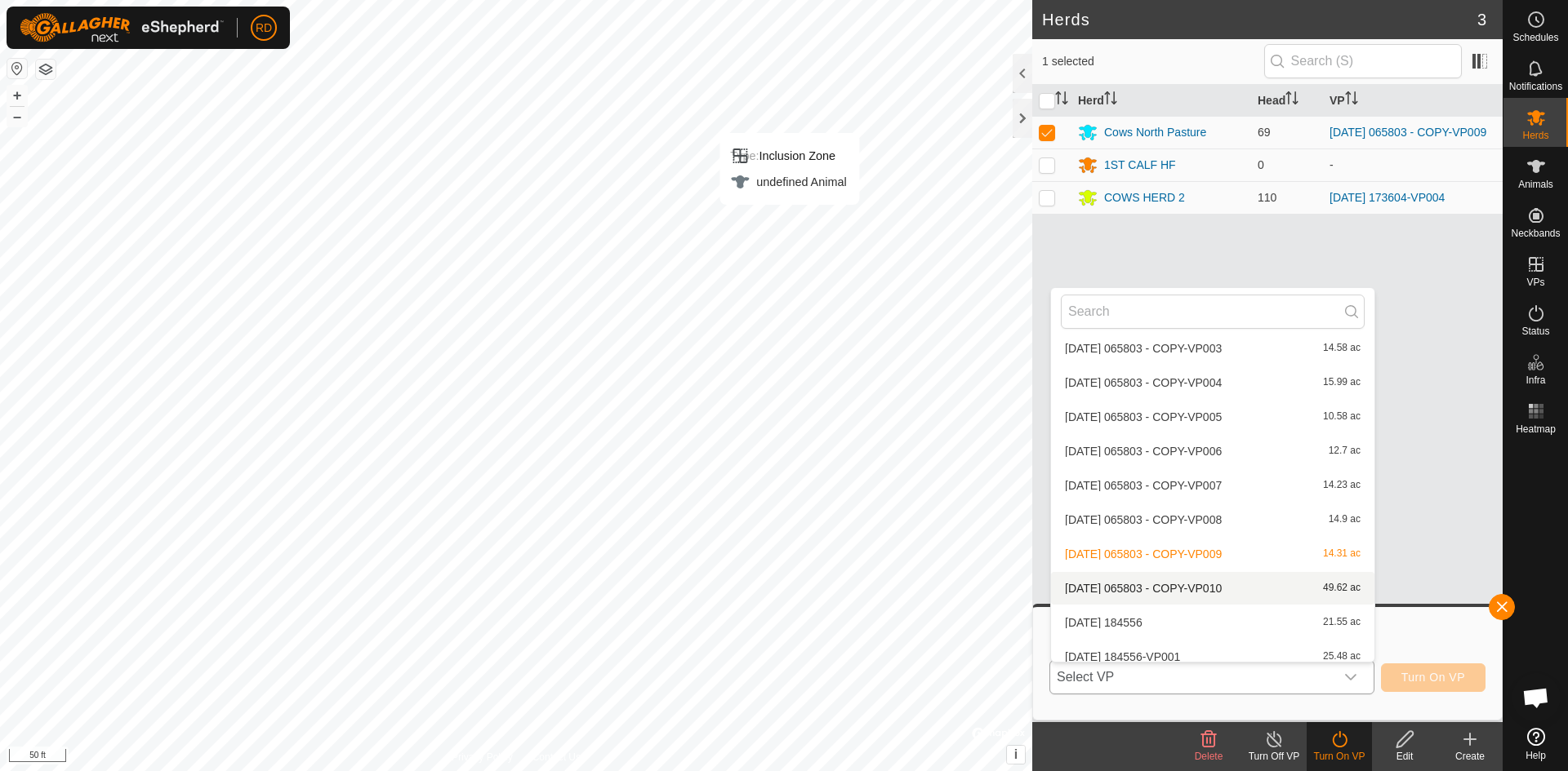
click at [1227, 587] on li "[DATE] 065803 - COPY-VP010 49.62 ac" at bounding box center [1213, 588] width 323 height 33
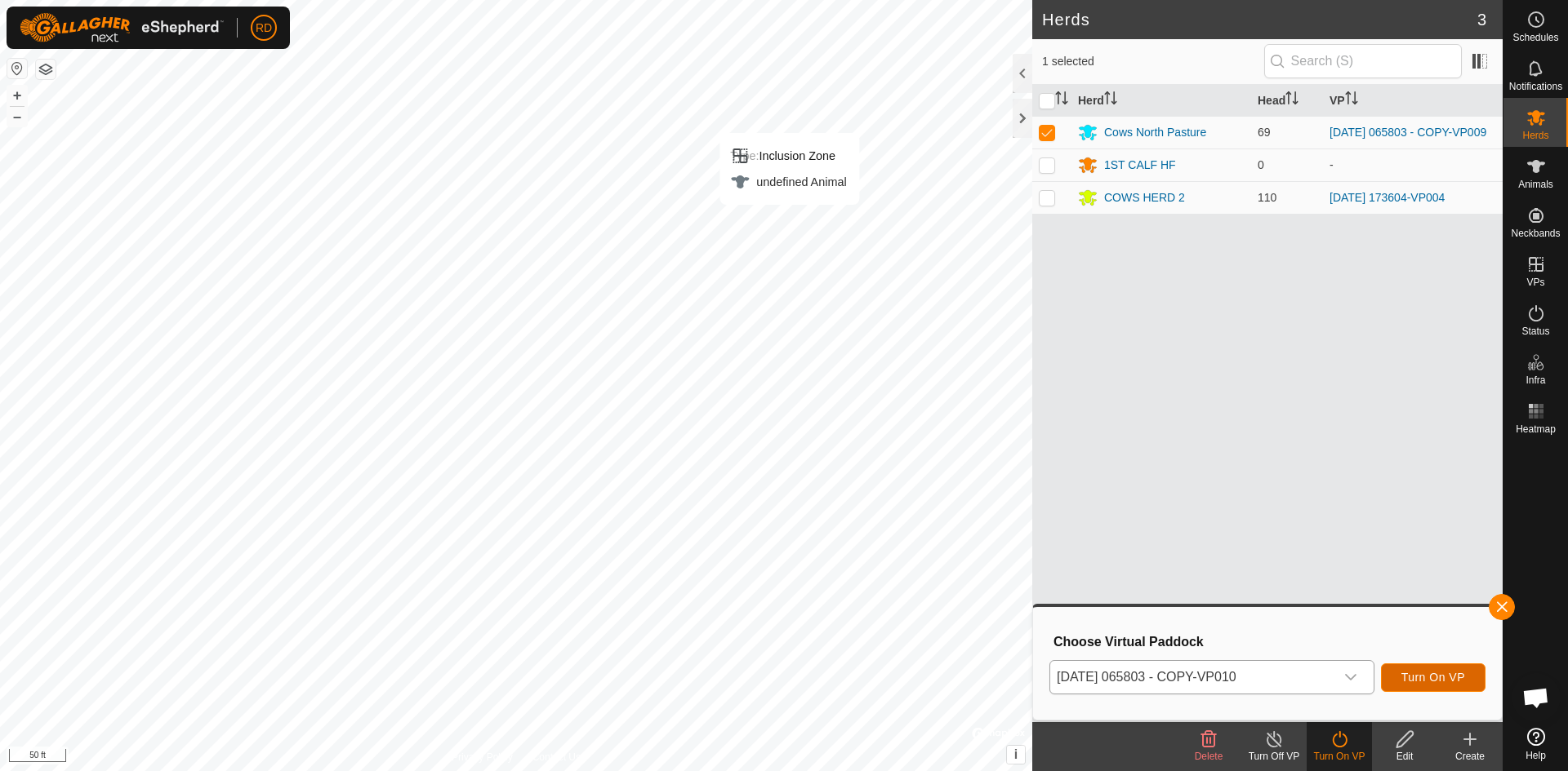
click at [1435, 677] on span "Turn On VP" at bounding box center [1434, 677] width 64 height 13
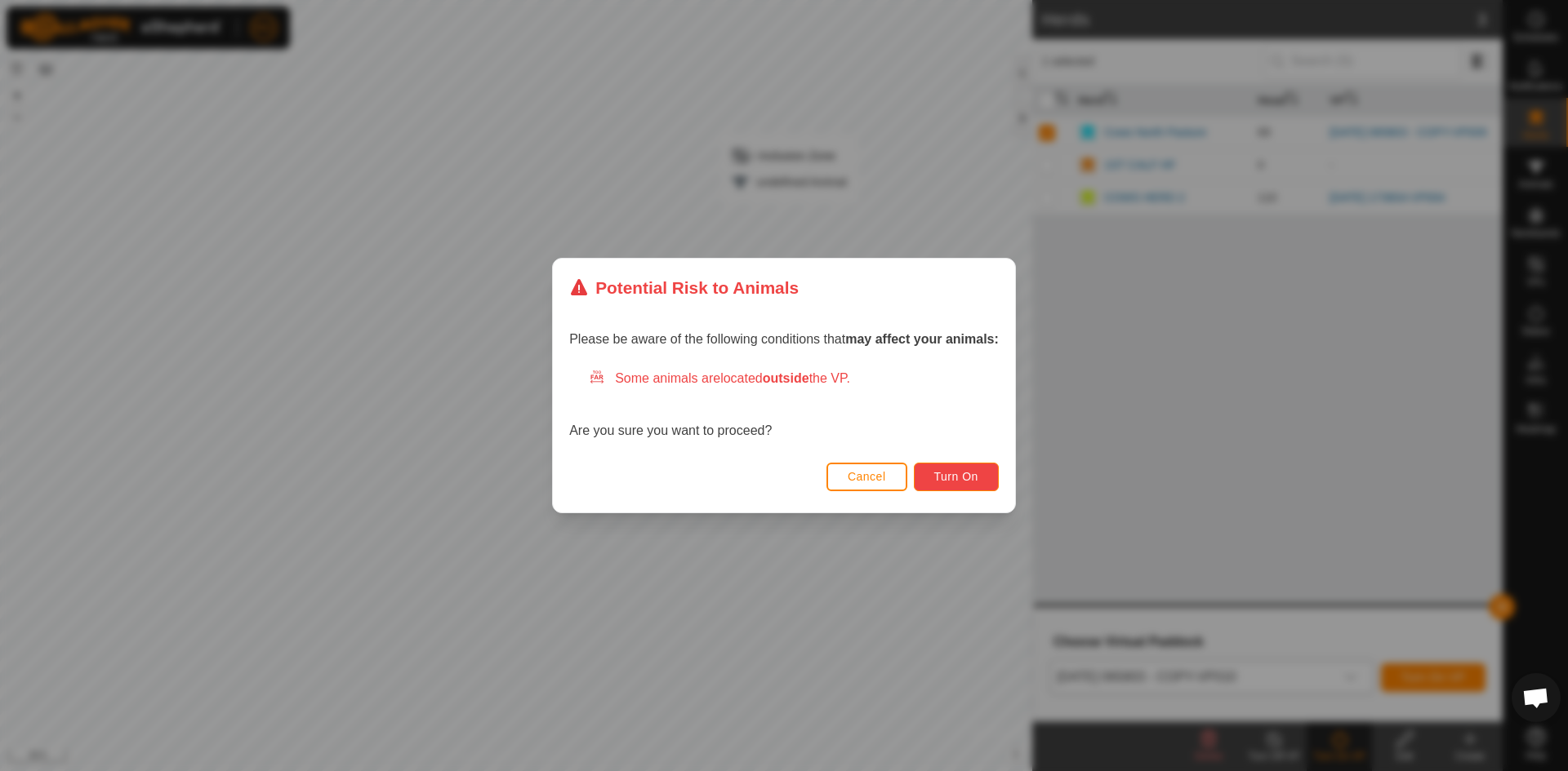
click at [967, 481] on span "Turn On" at bounding box center [955, 477] width 44 height 13
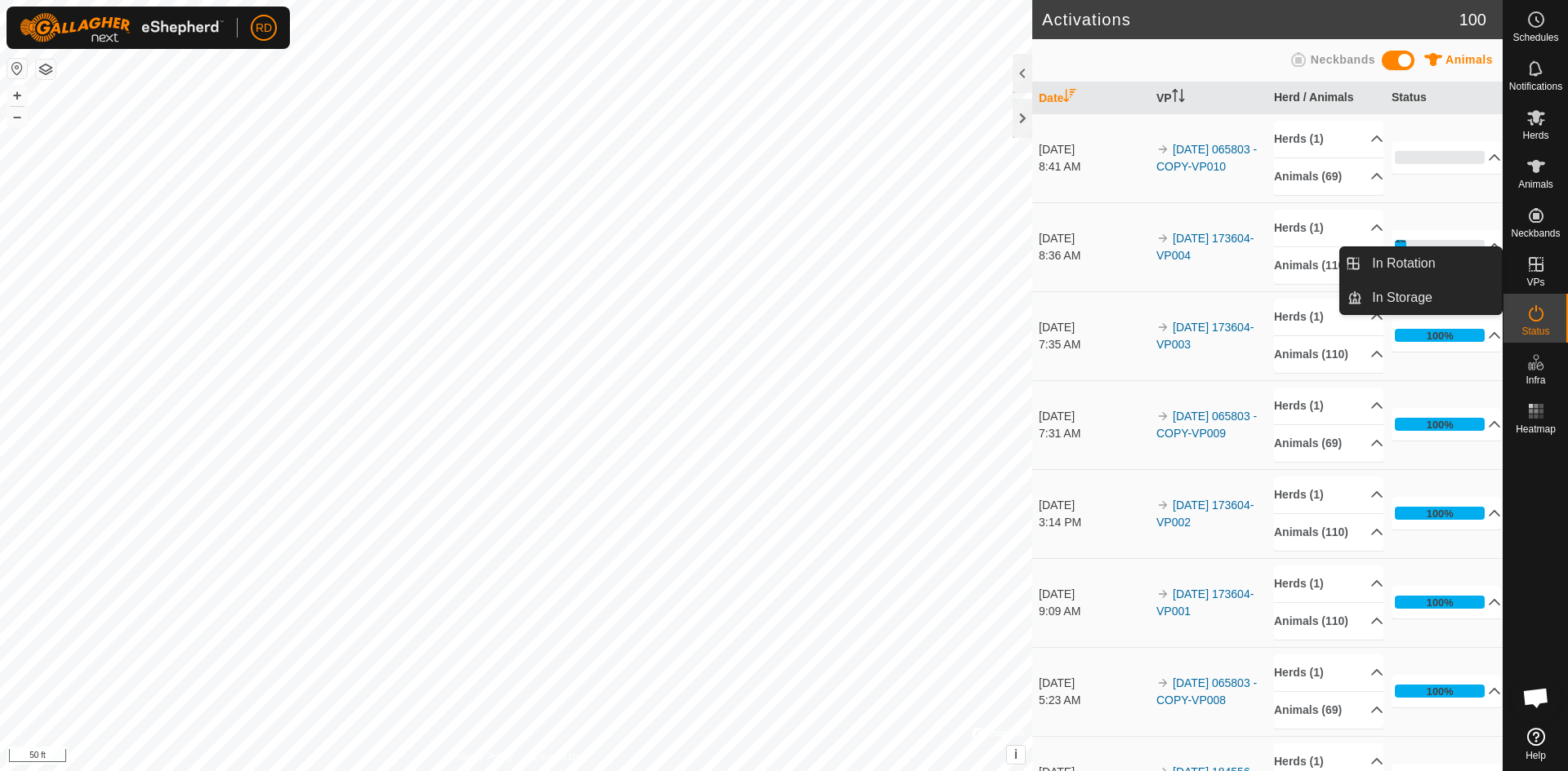
click at [1542, 270] on icon at bounding box center [1536, 265] width 15 height 15
click at [1433, 268] on link "In Rotation" at bounding box center [1432, 263] width 140 height 33
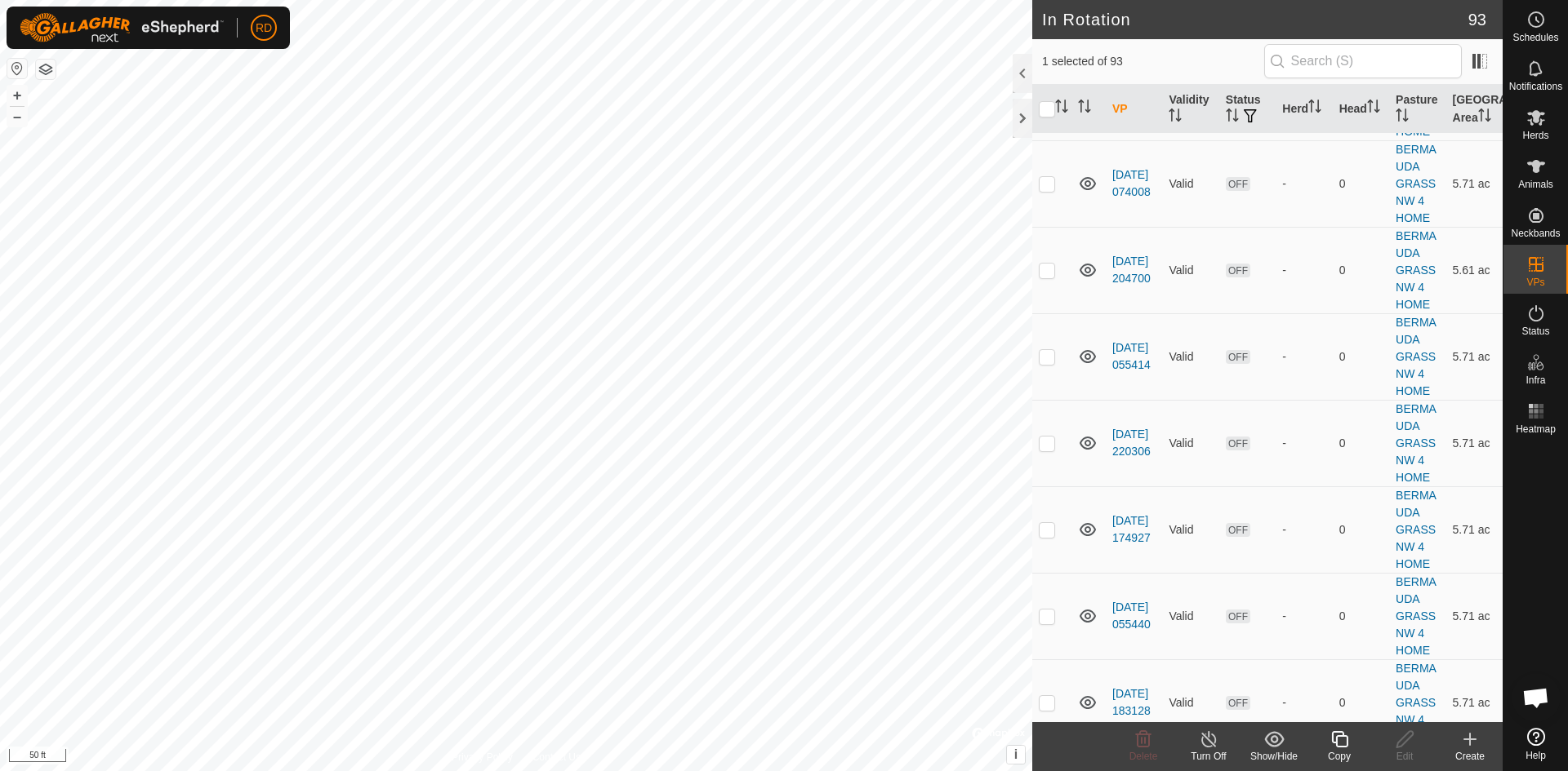
scroll to position [3229, 0]
checkbox input "false"
click at [1018, 118] on div at bounding box center [1022, 118] width 20 height 39
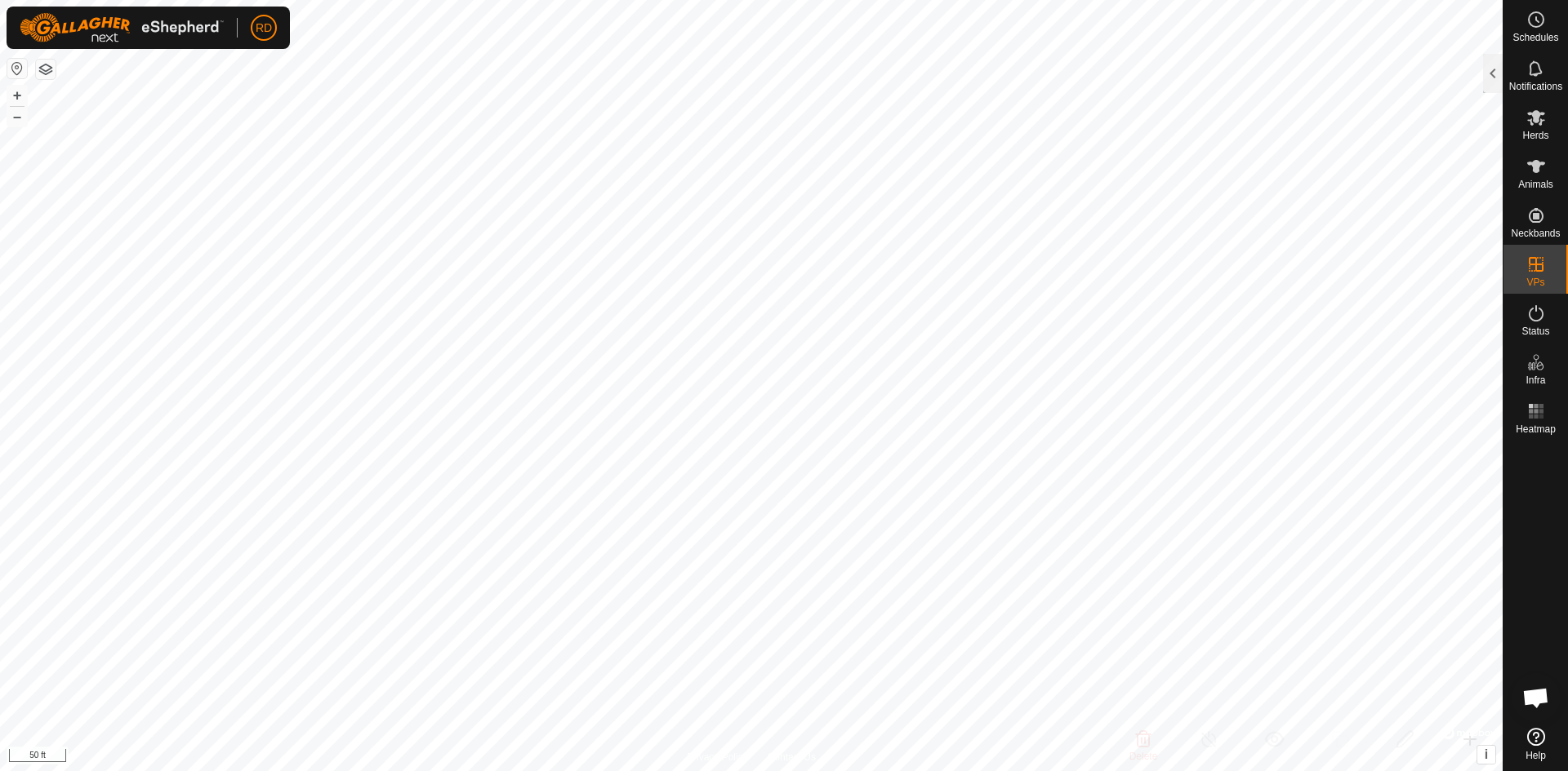
scroll to position [15748, 0]
